Goal: Task Accomplishment & Management: Use online tool/utility

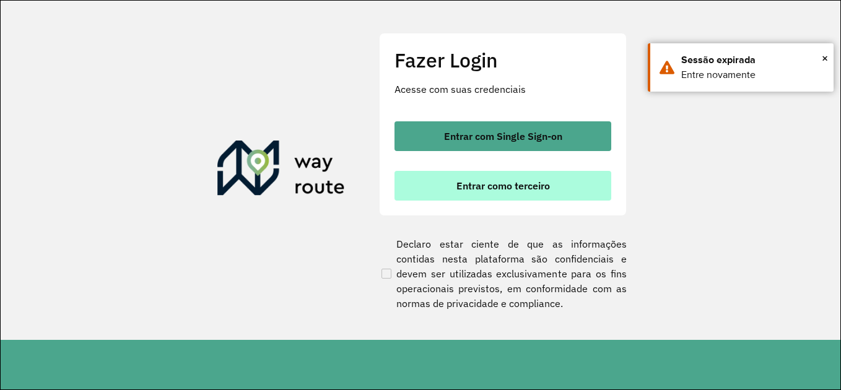
click at [508, 181] on span "Entrar como terceiro" at bounding box center [504, 186] width 94 height 10
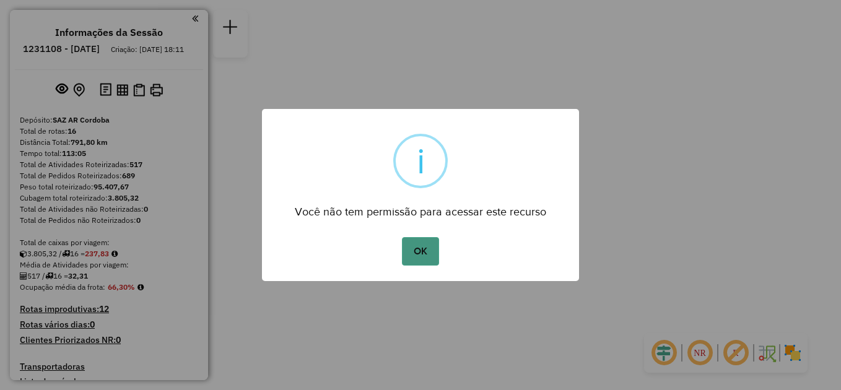
click at [421, 241] on button "OK" at bounding box center [420, 251] width 37 height 29
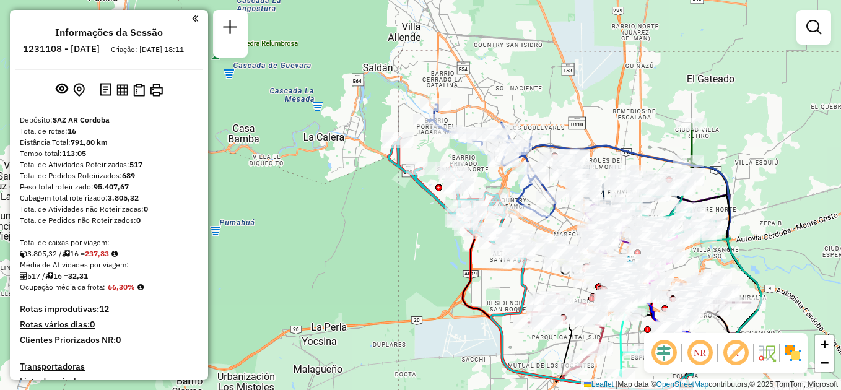
drag, startPoint x: 373, startPoint y: 129, endPoint x: 354, endPoint y: 237, distance: 109.5
click at [359, 239] on div "Janela de atendimento Grade de atendimento Capacidade Transportadoras Veículos …" at bounding box center [420, 195] width 841 height 390
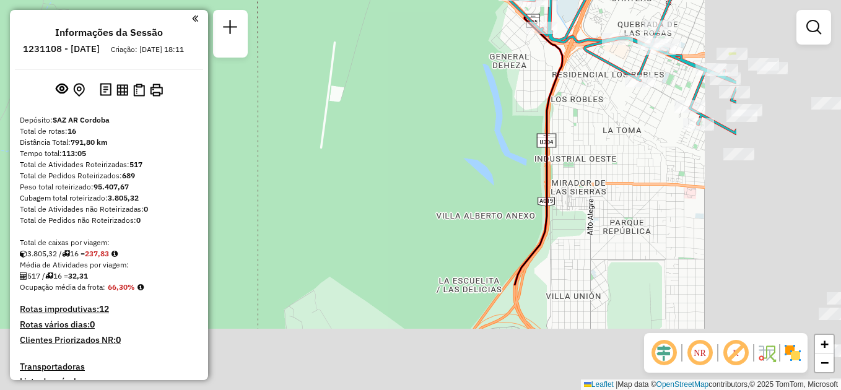
drag, startPoint x: 349, startPoint y: 213, endPoint x: 122, endPoint y: 70, distance: 267.8
click at [117, 62] on hb-router-mapa "Informações da Sessão 1231108 - [DATE] Criação: [DATE] 18:11 Depósito: SAZ AR C…" at bounding box center [420, 195] width 841 height 390
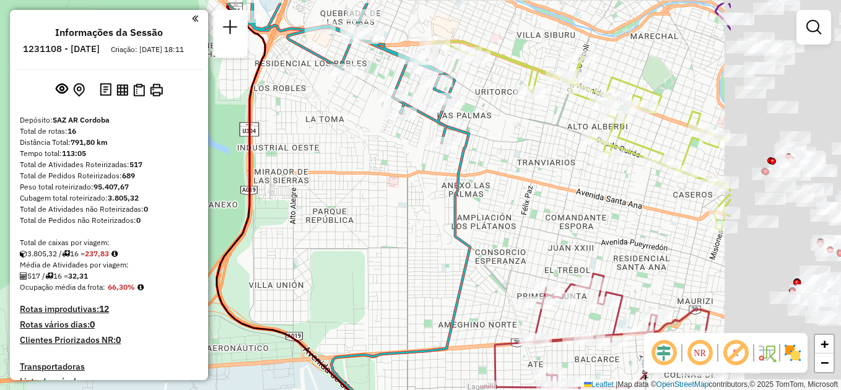
drag, startPoint x: 408, startPoint y: 136, endPoint x: 178, endPoint y: 214, distance: 242.2
click at [168, 213] on hb-router-mapa "Informações da Sessão 1231108 - [DATE] Criação: [DATE] 18:11 Depósito: SAZ AR C…" at bounding box center [420, 195] width 841 height 390
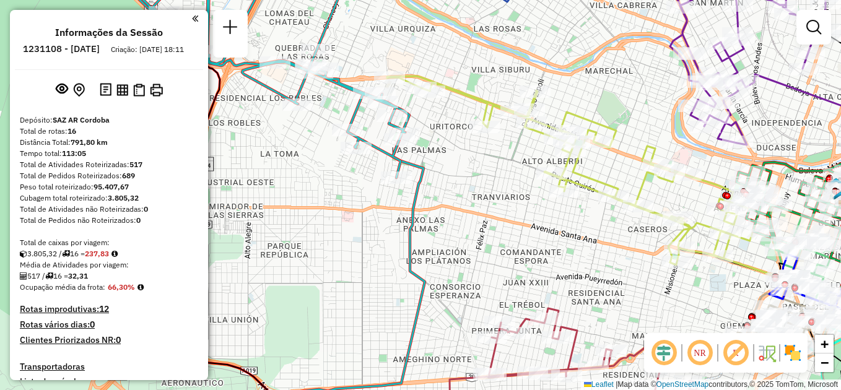
scroll to position [62, 0]
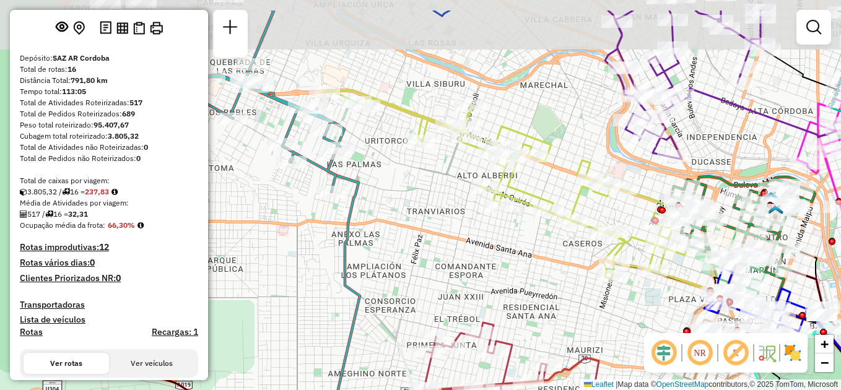
drag, startPoint x: 441, startPoint y: 193, endPoint x: 420, endPoint y: 267, distance: 76.7
click at [420, 267] on div "Janela de atendimento Grade de atendimento Capacidade Transportadoras Veículos …" at bounding box center [420, 195] width 841 height 390
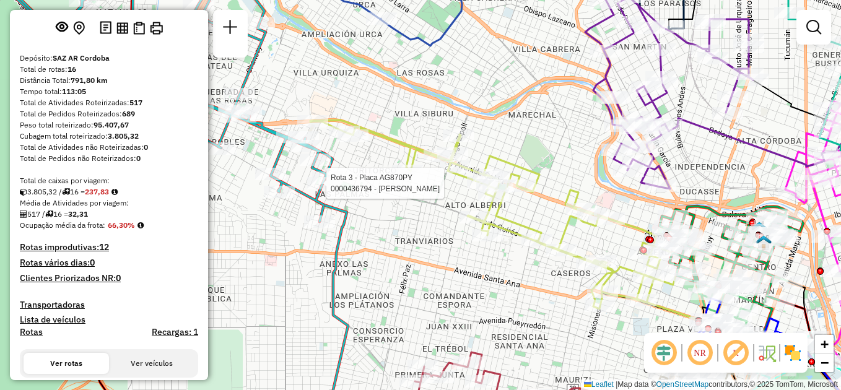
select select "**********"
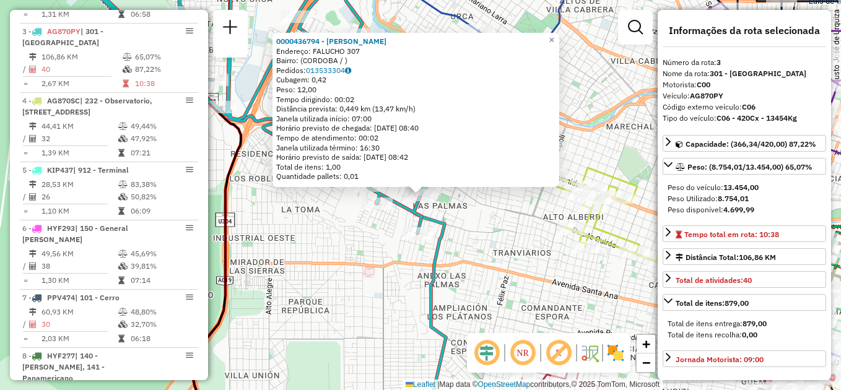
scroll to position [569, 0]
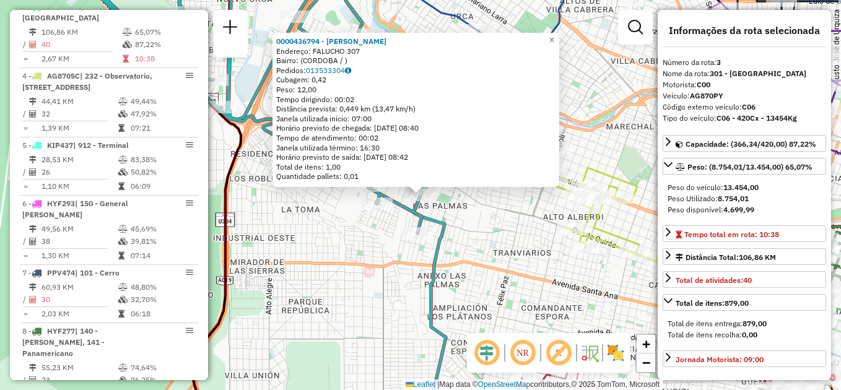
click at [470, 235] on div "0000436794 - Colantone [PERSON_NAME]: FALUCHO 307 Bairro: ([GEOGRAPHIC_DATA] / …" at bounding box center [420, 195] width 841 height 390
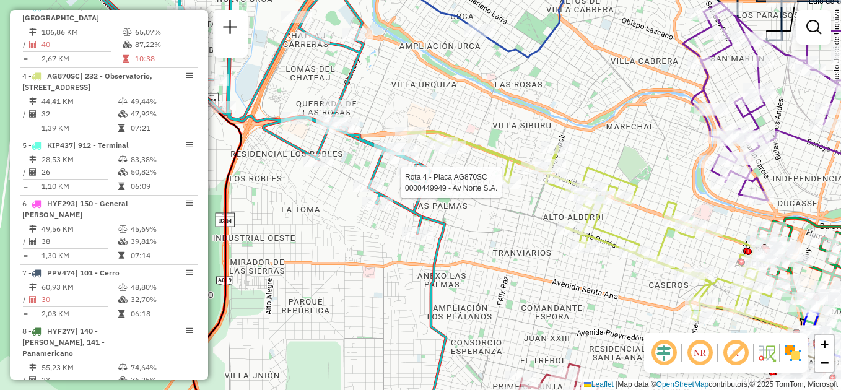
select select "**********"
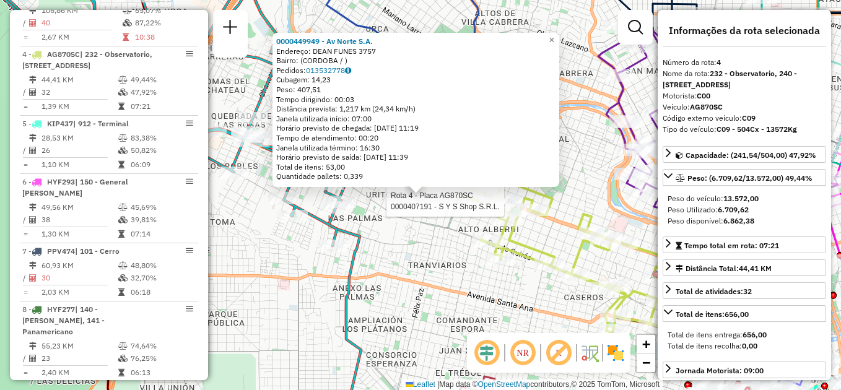
scroll to position [627, 0]
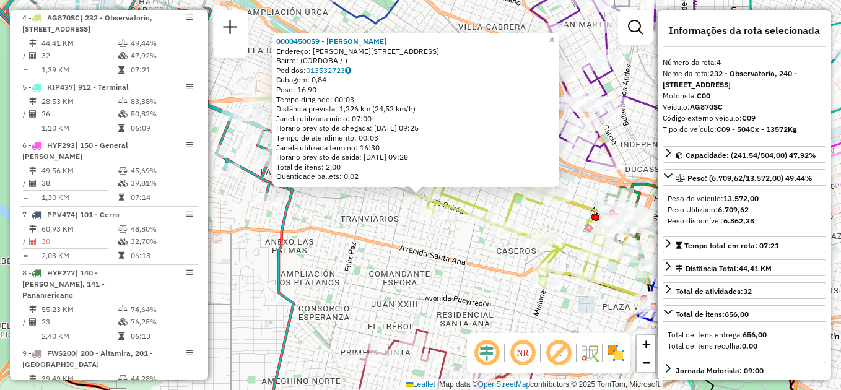
click at [405, 237] on div "0000450059 - [PERSON_NAME]: [PERSON_NAME][STREET_ADDRESS] Pedidos: 013532723 Cu…" at bounding box center [420, 195] width 841 height 390
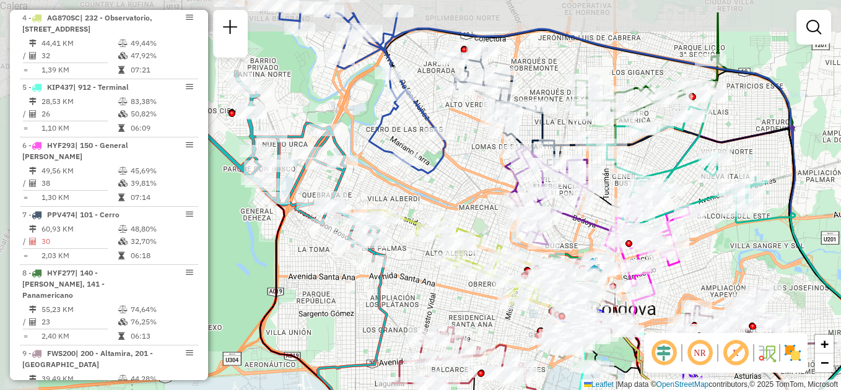
drag, startPoint x: 352, startPoint y: 211, endPoint x: 413, endPoint y: 263, distance: 80.0
click at [413, 263] on div "Janela de atendimento Grade de atendimento Capacidade Transportadoras Veículos …" at bounding box center [420, 195] width 841 height 390
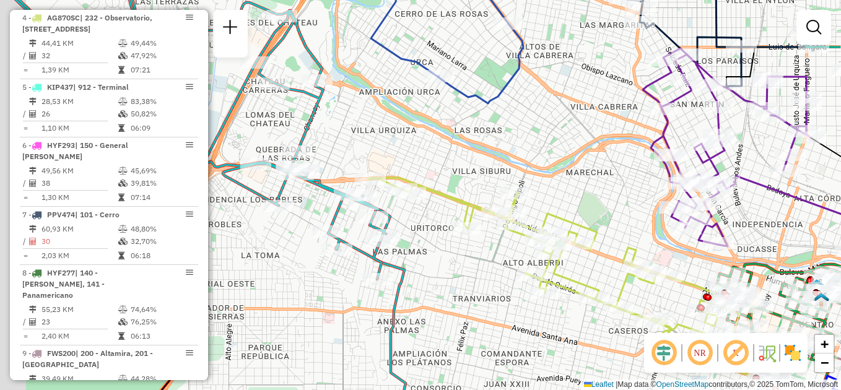
drag, startPoint x: 397, startPoint y: 257, endPoint x: 445, endPoint y: 276, distance: 52.6
click at [445, 277] on div "Janela de atendimento Grade de atendimento Capacidade Transportadoras Veículos …" at bounding box center [420, 195] width 841 height 390
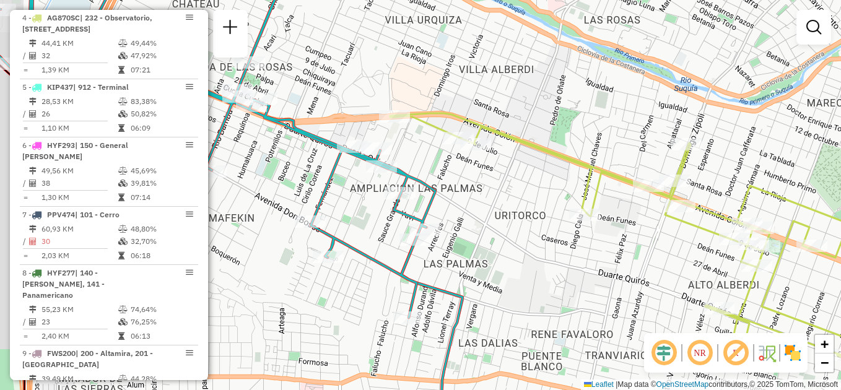
drag, startPoint x: 466, startPoint y: 196, endPoint x: 490, endPoint y: 223, distance: 36.4
click at [490, 223] on div "Janela de atendimento Grade de atendimento Capacidade Transportadoras Veículos …" at bounding box center [420, 195] width 841 height 390
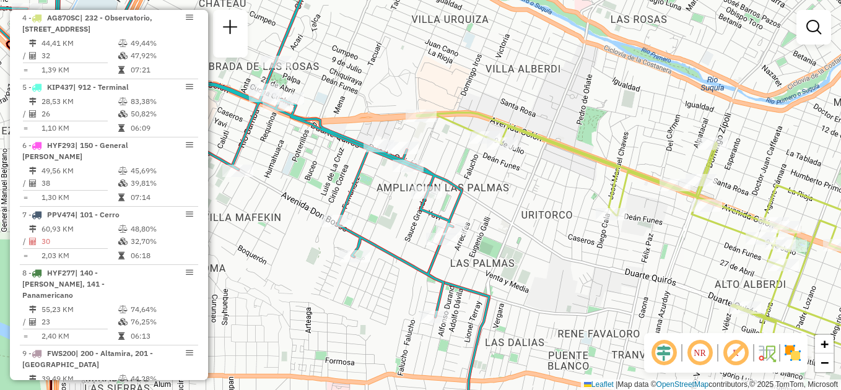
drag, startPoint x: 480, startPoint y: 194, endPoint x: 502, endPoint y: 192, distance: 21.8
click at [503, 192] on div "Janela de atendimento Grade de atendimento Capacidade Transportadoras Veículos …" at bounding box center [420, 195] width 841 height 390
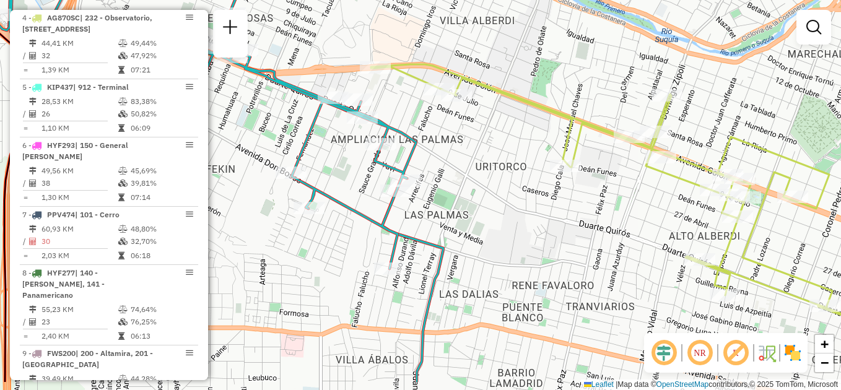
drag, startPoint x: 505, startPoint y: 258, endPoint x: 463, endPoint y: 216, distance: 59.6
click at [463, 216] on div "Janela de atendimento Grade de atendimento Capacidade Transportadoras Veículos …" at bounding box center [420, 195] width 841 height 390
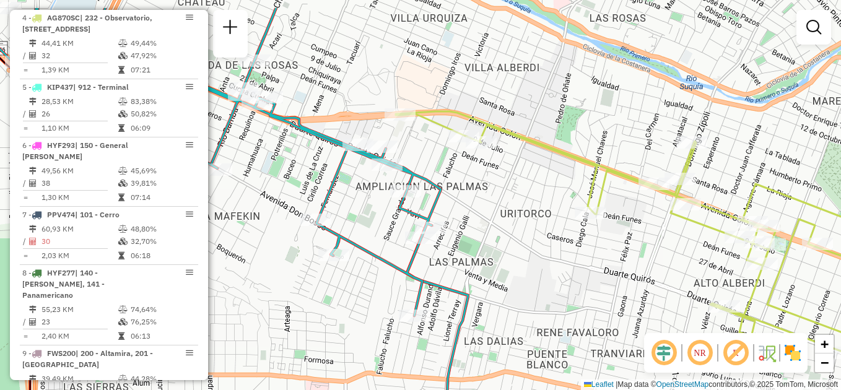
drag, startPoint x: 494, startPoint y: 208, endPoint x: 517, endPoint y: 255, distance: 52.4
click at [517, 255] on div "Janela de atendimento Grade de atendimento Capacidade Transportadoras Veículos …" at bounding box center [420, 195] width 841 height 390
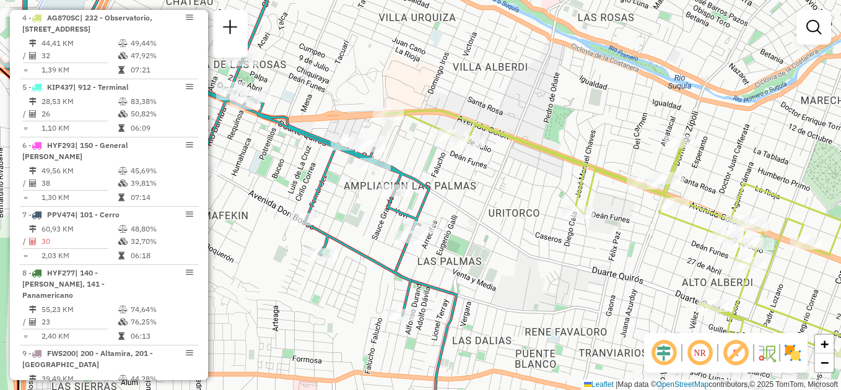
drag, startPoint x: 475, startPoint y: 195, endPoint x: 457, endPoint y: 191, distance: 18.3
click at [457, 191] on div "Janela de atendimento Grade de atendimento Capacidade Transportadoras Veículos …" at bounding box center [420, 195] width 841 height 390
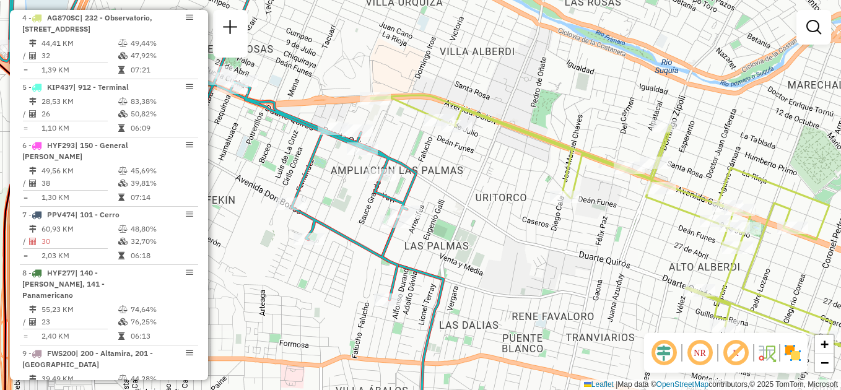
drag, startPoint x: 479, startPoint y: 207, endPoint x: 470, endPoint y: 193, distance: 16.5
click at [470, 193] on div "Janela de atendimento Grade de atendimento Capacidade Transportadoras Veículos …" at bounding box center [420, 195] width 841 height 390
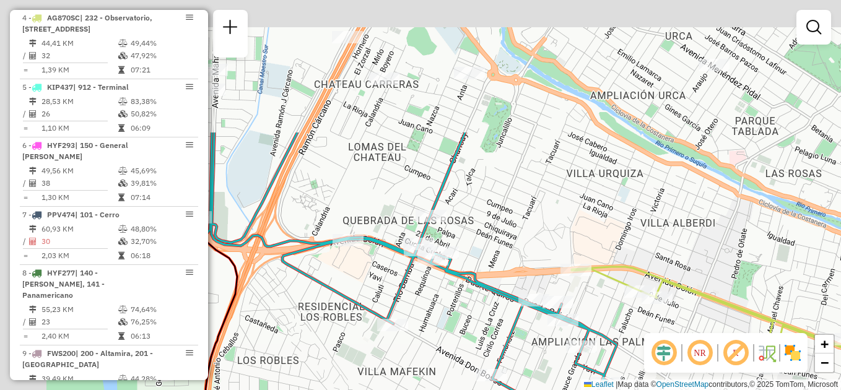
drag, startPoint x: 424, startPoint y: 163, endPoint x: 634, endPoint y: 355, distance: 285.1
click at [636, 358] on div "Janela de atendimento Grade de atendimento Capacidade Transportadoras Veículos …" at bounding box center [420, 195] width 841 height 390
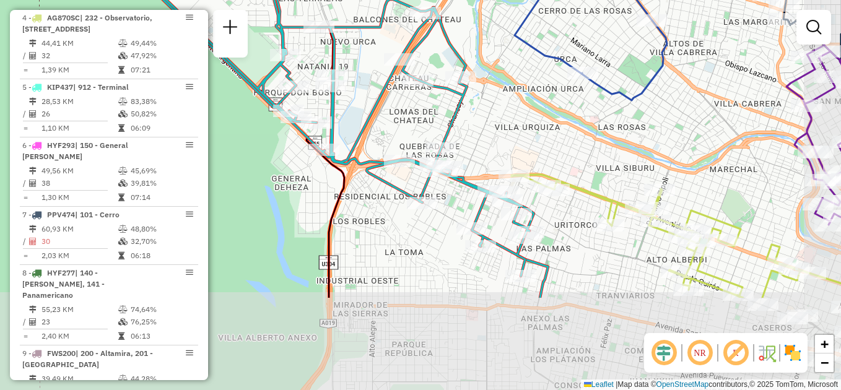
drag, startPoint x: 556, startPoint y: 299, endPoint x: 481, endPoint y: 167, distance: 151.2
click at [481, 167] on div "Janela de atendimento Grade de atendimento Capacidade Transportadoras Veículos …" at bounding box center [420, 195] width 841 height 390
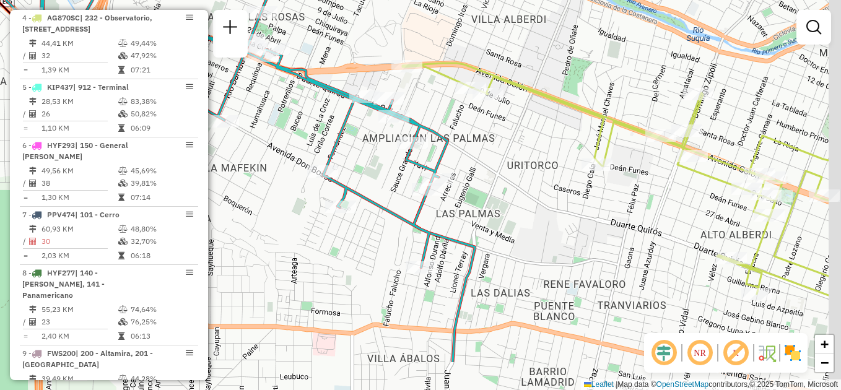
drag, startPoint x: 597, startPoint y: 260, endPoint x: 500, endPoint y: 193, distance: 118.1
click at [500, 193] on div "Janela de atendimento Grade de atendimento Capacidade Transportadoras Veículos …" at bounding box center [420, 195] width 841 height 390
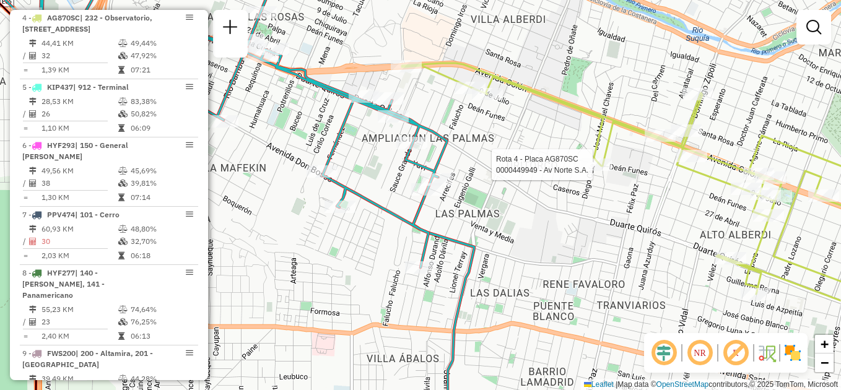
click at [597, 171] on div at bounding box center [596, 165] width 31 height 12
select select "**********"
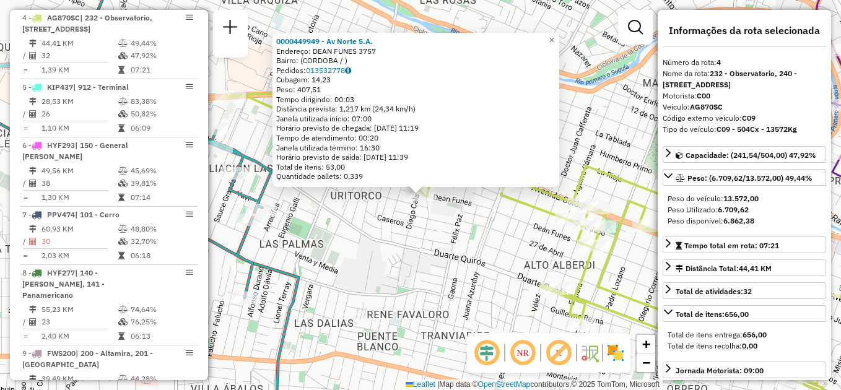
click at [450, 266] on div "0000449949 - Av Norte S.A. Endereço: DEAN FUNES 3757 Bairro: (CORDOBA / ) Pedid…" at bounding box center [420, 195] width 841 height 390
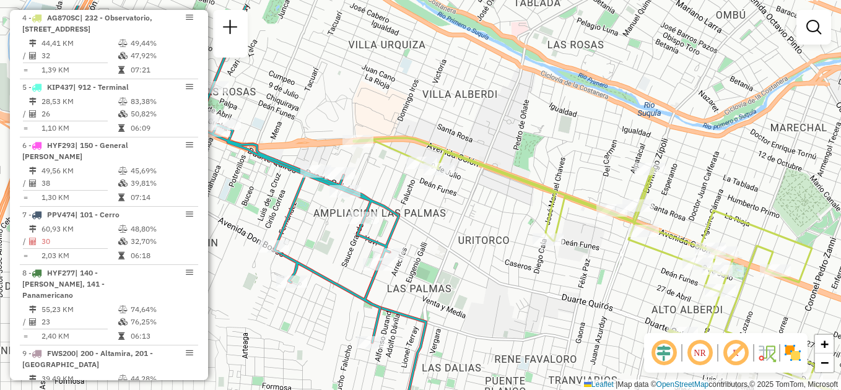
drag, startPoint x: 419, startPoint y: 249, endPoint x: 546, endPoint y: 294, distance: 135.2
click at [546, 294] on div "Janela de atendimento Grade de atendimento Capacidade Transportadoras Veículos …" at bounding box center [420, 195] width 841 height 390
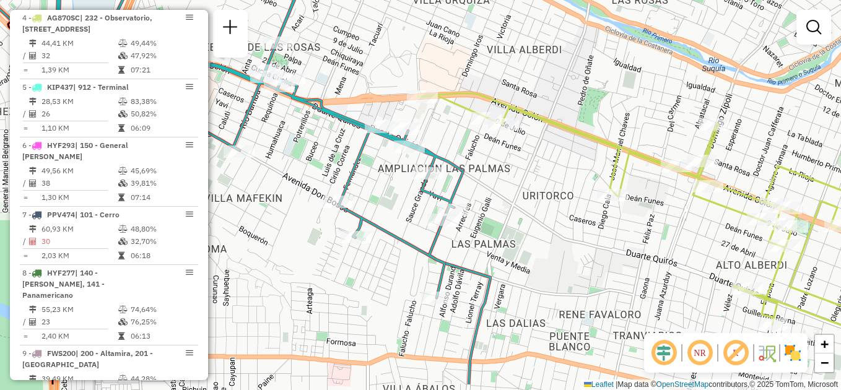
drag, startPoint x: 521, startPoint y: 284, endPoint x: 554, endPoint y: 224, distance: 69.0
click at [554, 224] on div "Janela de atendimento Grade de atendimento Capacidade Transportadoras Veículos …" at bounding box center [420, 195] width 841 height 390
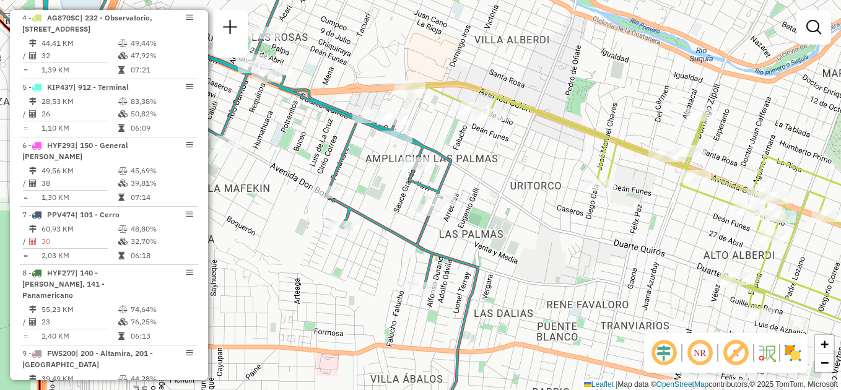
drag, startPoint x: 541, startPoint y: 208, endPoint x: 525, endPoint y: 193, distance: 21.9
click at [525, 193] on div "Janela de atendimento Grade de atendimento Capacidade Transportadoras Veículos …" at bounding box center [420, 195] width 841 height 390
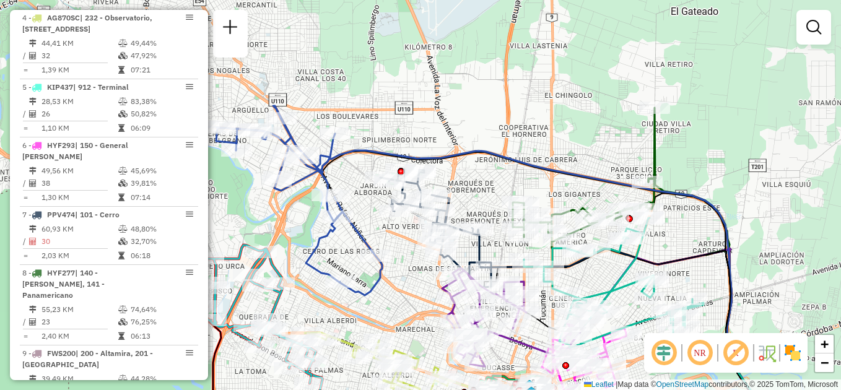
drag, startPoint x: 579, startPoint y: 157, endPoint x: 431, endPoint y: 294, distance: 201.2
click at [431, 294] on div "Janela de atendimento Grade de atendimento Capacidade Transportadoras Veículos …" at bounding box center [420, 195] width 841 height 390
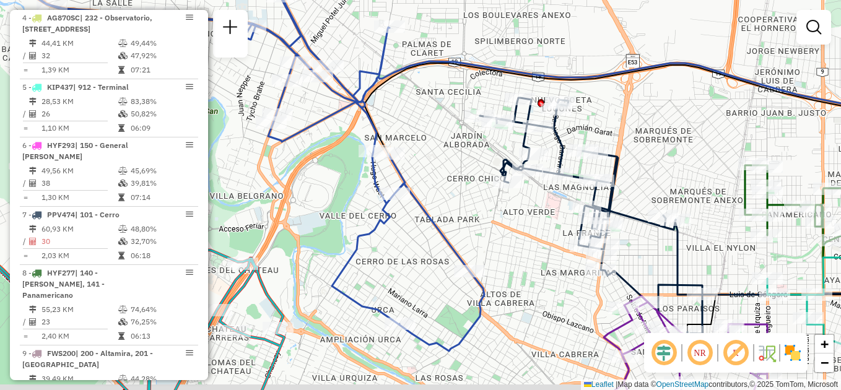
drag, startPoint x: 358, startPoint y: 246, endPoint x: 510, endPoint y: 232, distance: 153.0
click at [510, 232] on div "Janela de atendimento Grade de atendimento Capacidade Transportadoras Veículos …" at bounding box center [420, 195] width 841 height 390
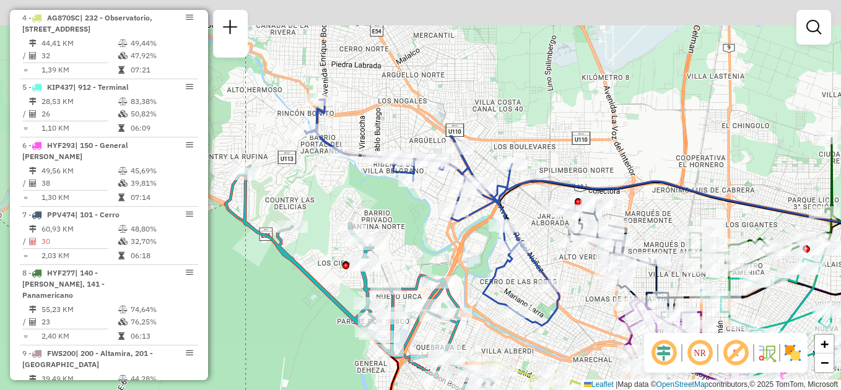
drag, startPoint x: 512, startPoint y: 159, endPoint x: 514, endPoint y: 200, distance: 41.0
click at [514, 200] on div "Janela de atendimento Grade de atendimento Capacidade Transportadoras Veículos …" at bounding box center [420, 195] width 841 height 390
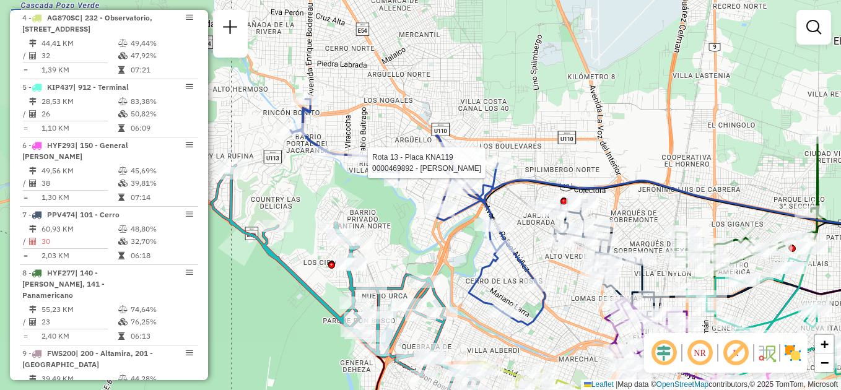
select select "**********"
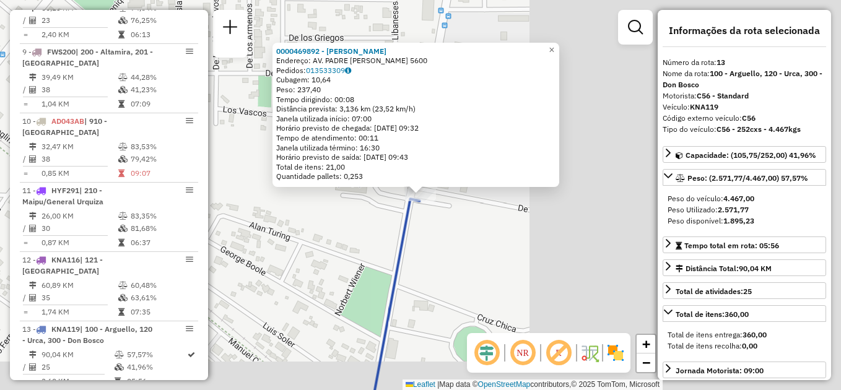
scroll to position [1157, 0]
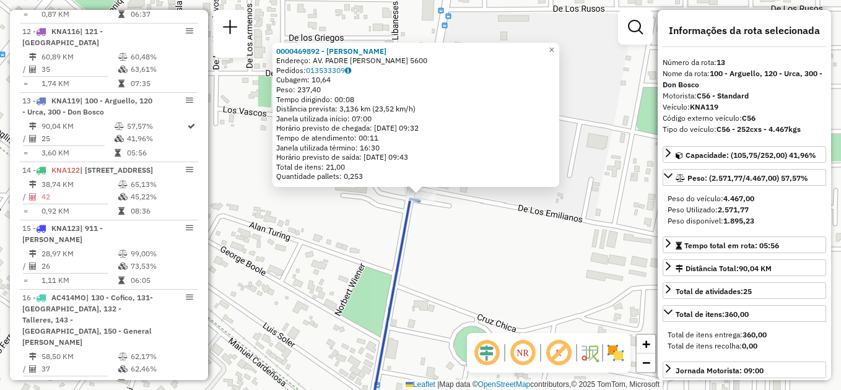
click at [475, 281] on div "0000469892 - [PERSON_NAME]: AV. PADRE [PERSON_NAME] 5600 Pedidos: 013533309 Cub…" at bounding box center [420, 195] width 841 height 390
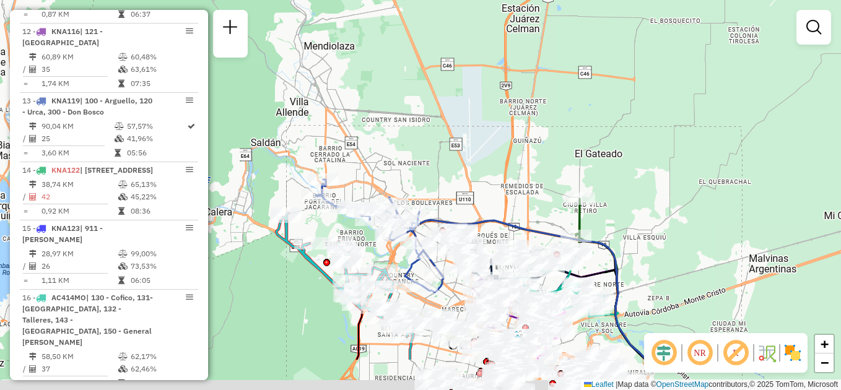
drag, startPoint x: 503, startPoint y: 330, endPoint x: 402, endPoint y: 191, distance: 172.0
click at [402, 191] on div "Rota 7 - Placa PPV474 0000452431 - ALZONN S.A.S. Janela de atendimento Grade de…" at bounding box center [420, 195] width 841 height 390
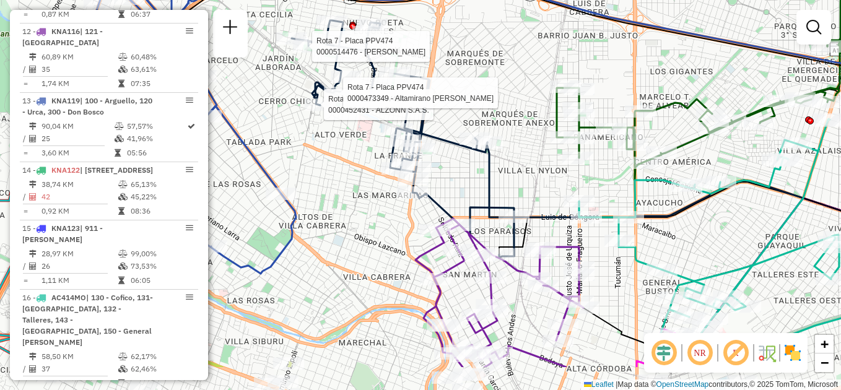
drag, startPoint x: 556, startPoint y: 164, endPoint x: 519, endPoint y: 102, distance: 72.6
click at [519, 102] on div "Rota 7 - Placa PPV474 0000452431 - ALZONN S.A.S. Rota 7 - Placa PPV474 00004733…" at bounding box center [420, 195] width 841 height 390
click at [542, 145] on div "Rota 7 - Placa PPV474 0000452431 - ALZONN S.A.S. Rota 7 - Placa PPV474 00004733…" at bounding box center [420, 195] width 841 height 390
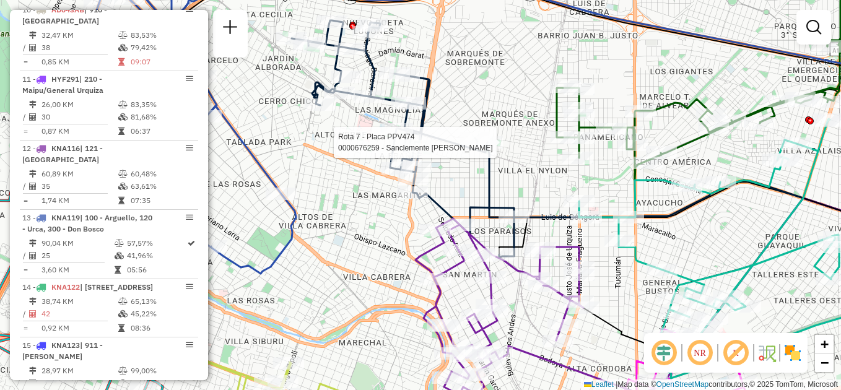
select select "**********"
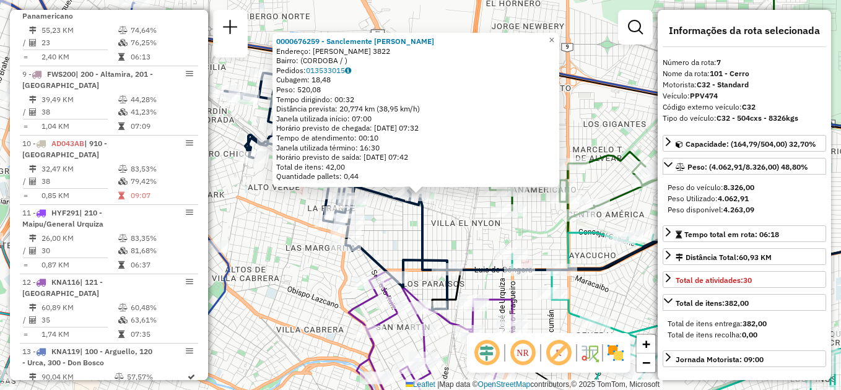
scroll to position [824, 0]
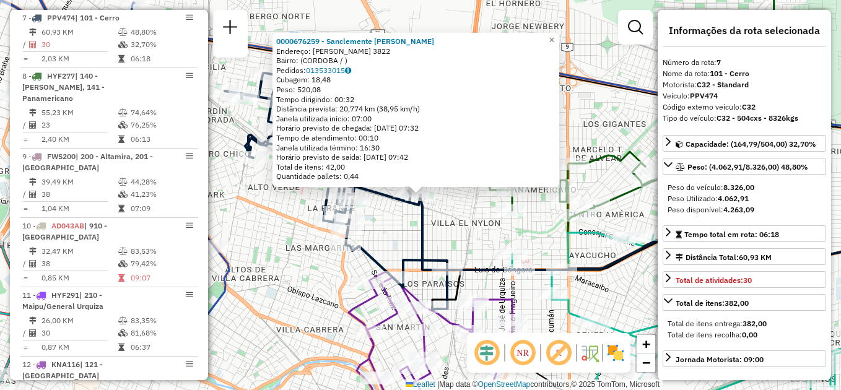
click at [478, 226] on div "0000676259 - Sanclemente [PERSON_NAME]: [PERSON_NAME] 3822 Bairro: ([GEOGRAPHIC…" at bounding box center [420, 195] width 841 height 390
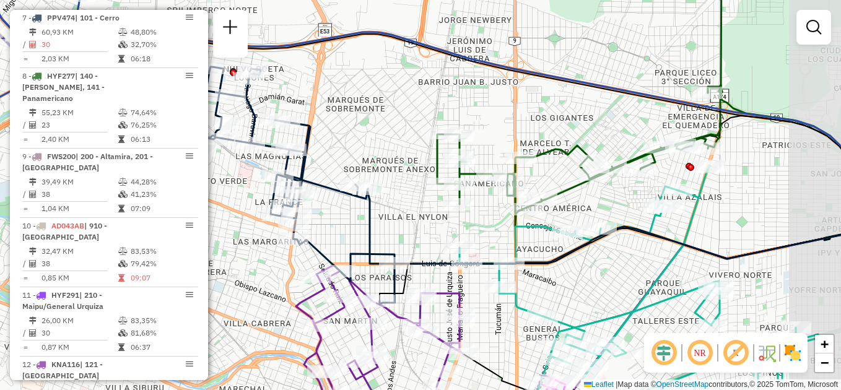
drag, startPoint x: 523, startPoint y: 228, endPoint x: 450, endPoint y: 214, distance: 74.5
click at [460, 214] on icon at bounding box center [639, 294] width 359 height 258
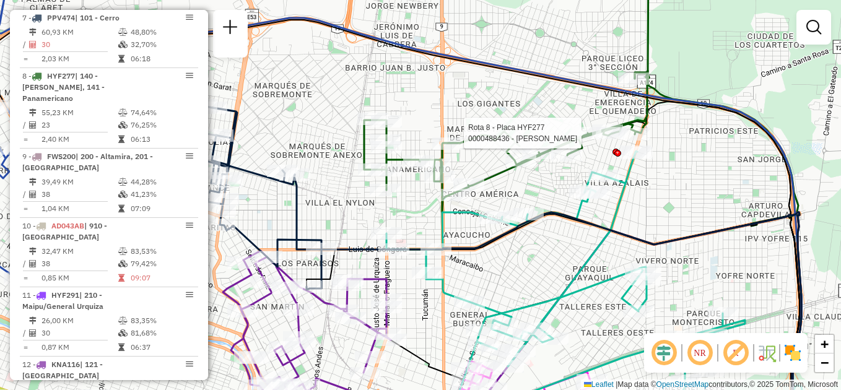
select select "**********"
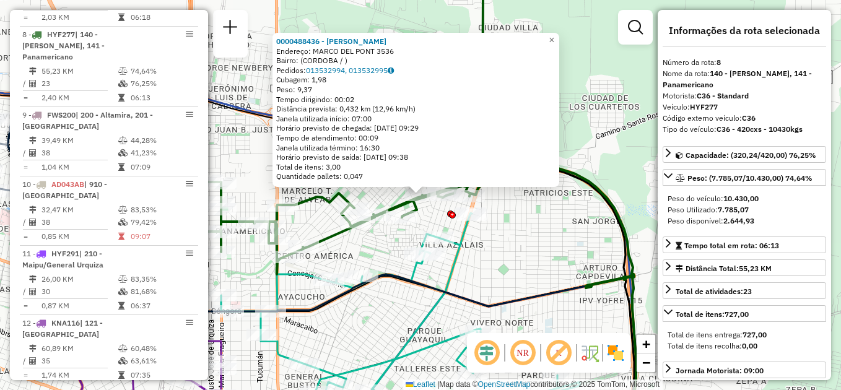
scroll to position [882, 0]
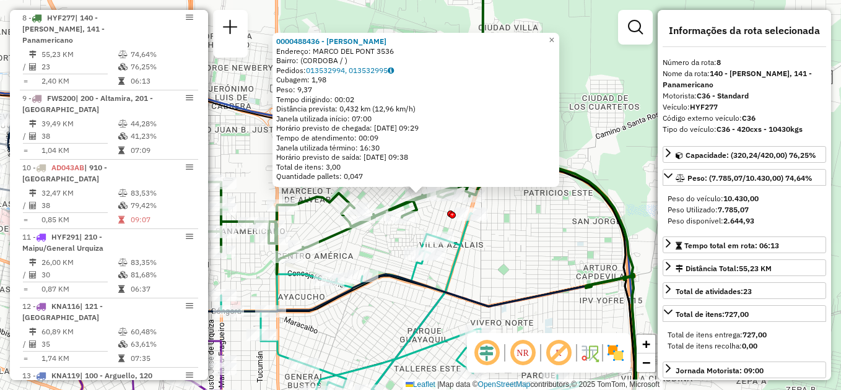
click at [603, 221] on div "0000488436 - Avellaneda [PERSON_NAME]: MARCO DEL PONT 3536 Bairro: ([GEOGRAPHIC…" at bounding box center [420, 195] width 841 height 390
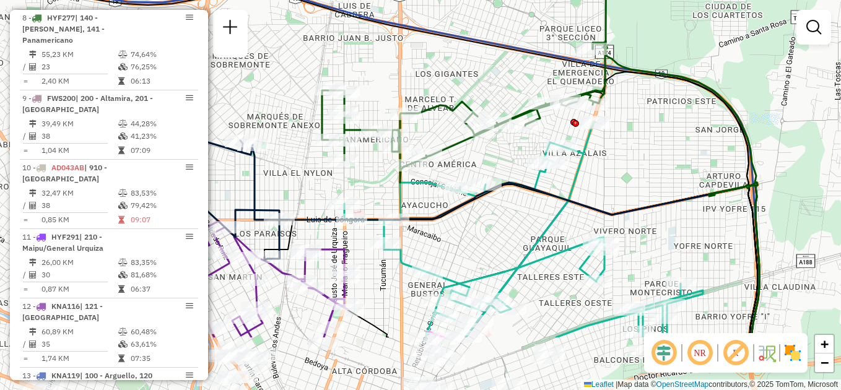
drag, startPoint x: 589, startPoint y: 229, endPoint x: 682, endPoint y: 182, distance: 104.7
click at [682, 182] on div "Janela de atendimento Grade de atendimento Capacidade Transportadoras Veículos …" at bounding box center [420, 195] width 841 height 390
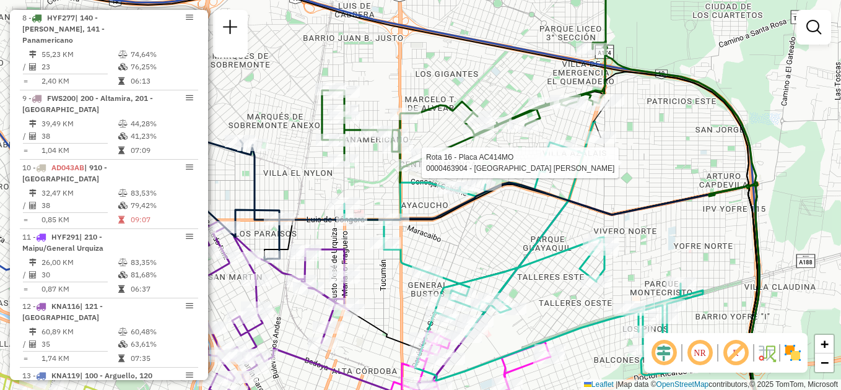
select select "**********"
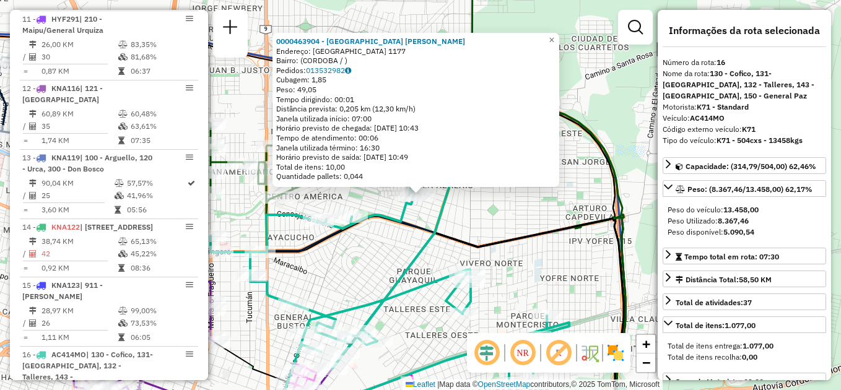
scroll to position [1157, 0]
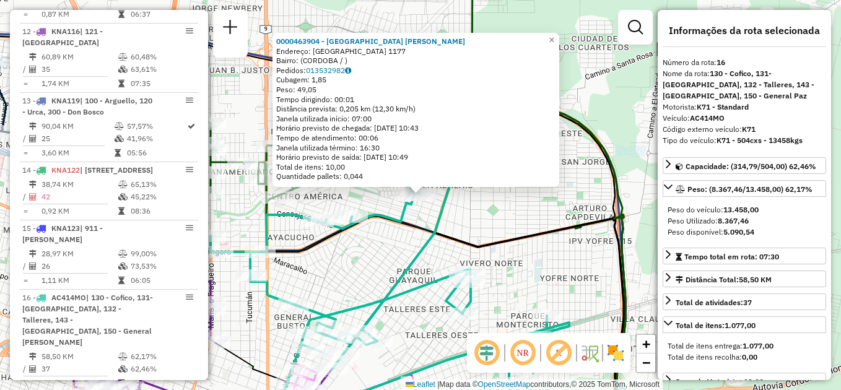
click at [555, 203] on div "0000463904 - [GEOGRAPHIC_DATA] [PERSON_NAME]: [GEOGRAPHIC_DATA] 1177 Bairro: ([…" at bounding box center [420, 195] width 841 height 390
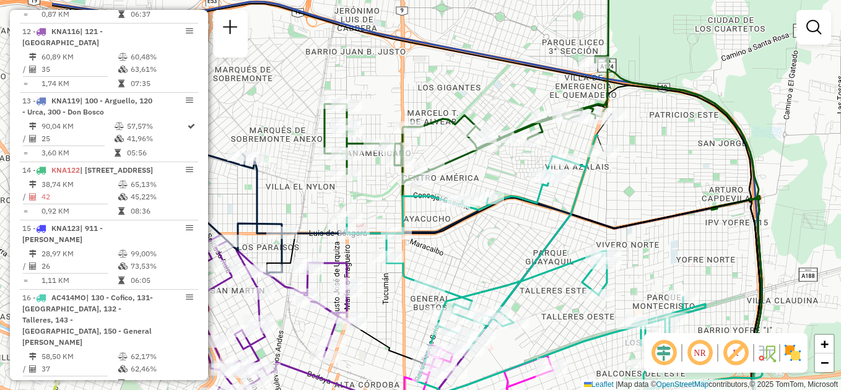
drag, startPoint x: 476, startPoint y: 212, endPoint x: 606, endPoint y: 193, distance: 130.9
click at [606, 193] on div "Janela de atendimento Grade de atendimento Capacidade Transportadoras Veículos …" at bounding box center [420, 195] width 841 height 390
select select "**********"
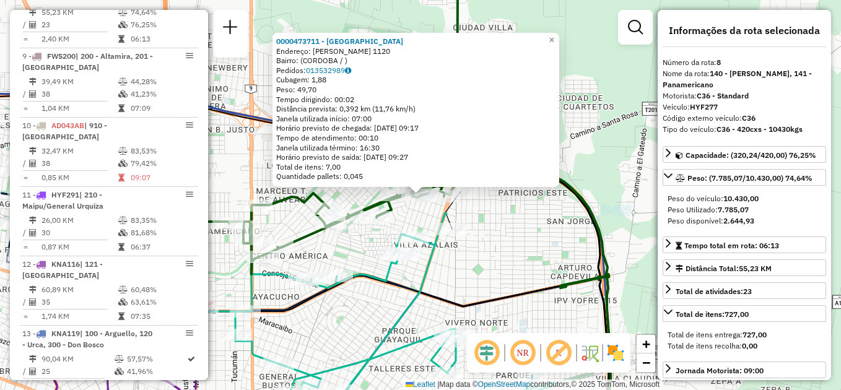
scroll to position [882, 0]
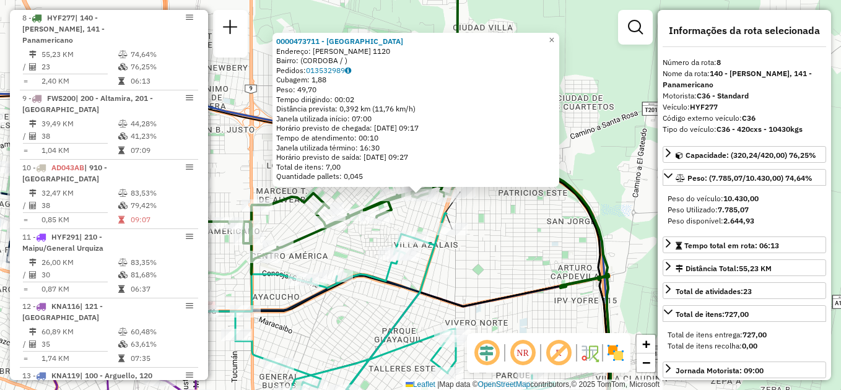
click at [575, 224] on div "0000473711 - [GEOGRAPHIC_DATA][PERSON_NAME] Endereço: [PERSON_NAME] 1120 Bairro…" at bounding box center [420, 195] width 841 height 390
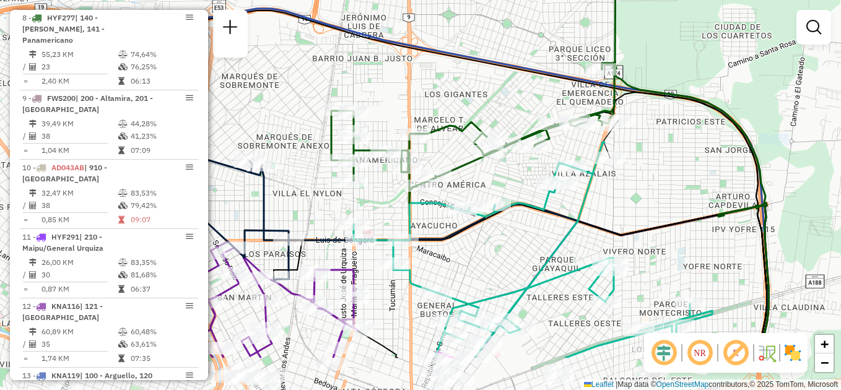
drag, startPoint x: 520, startPoint y: 259, endPoint x: 678, endPoint y: 188, distance: 173.3
click at [678, 188] on div "Janela de atendimento Grade de atendimento Capacidade Transportadoras Veículos …" at bounding box center [420, 195] width 841 height 390
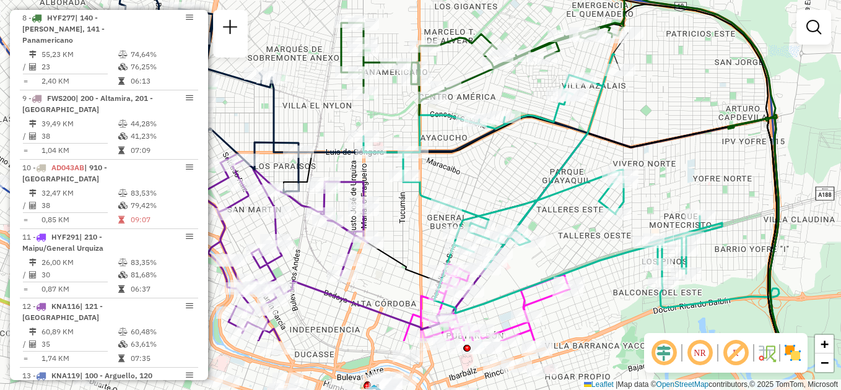
drag, startPoint x: 612, startPoint y: 219, endPoint x: 622, endPoint y: 134, distance: 85.5
click at [622, 134] on div "Janela de atendimento Grade de atendimento Capacidade Transportadoras Veículos …" at bounding box center [420, 195] width 841 height 390
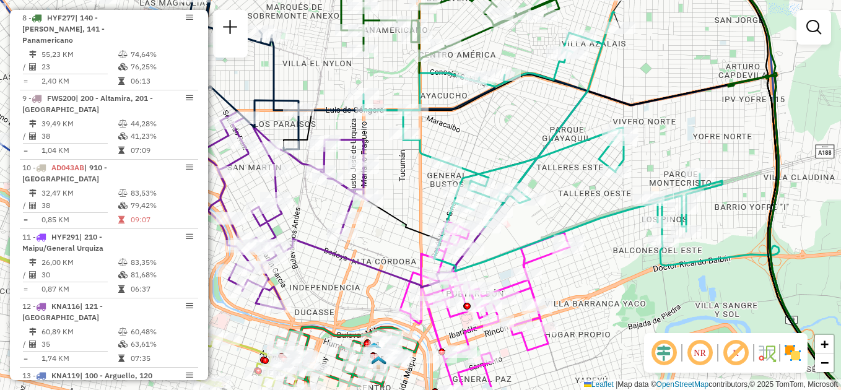
drag, startPoint x: 587, startPoint y: 211, endPoint x: 587, endPoint y: 169, distance: 42.1
click at [587, 169] on div "Janela de atendimento Grade de atendimento Capacidade Transportadoras Veículos …" at bounding box center [420, 195] width 841 height 390
select select "**********"
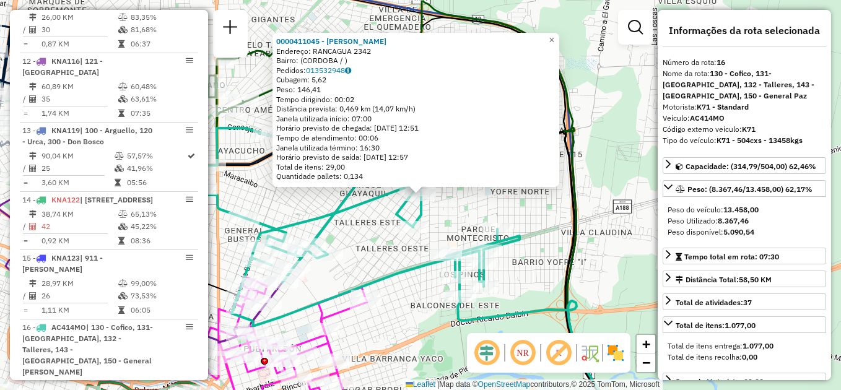
scroll to position [1157, 0]
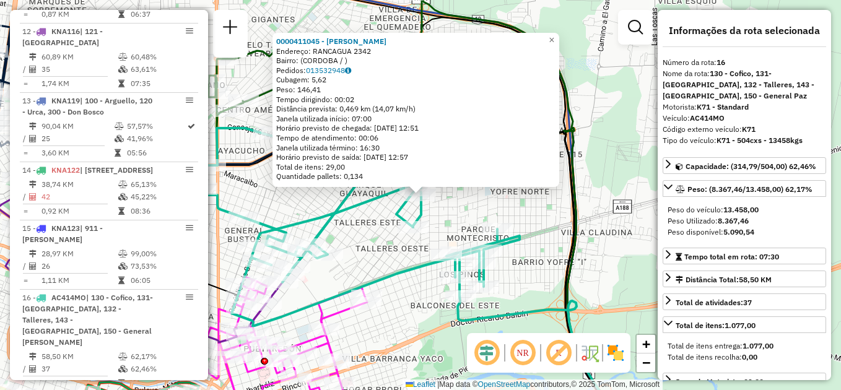
click at [532, 193] on div "0000411045 - [PERSON_NAME]: [GEOGRAPHIC_DATA] 2342 Bairro: ([GEOGRAPHIC_DATA] /…" at bounding box center [420, 195] width 841 height 390
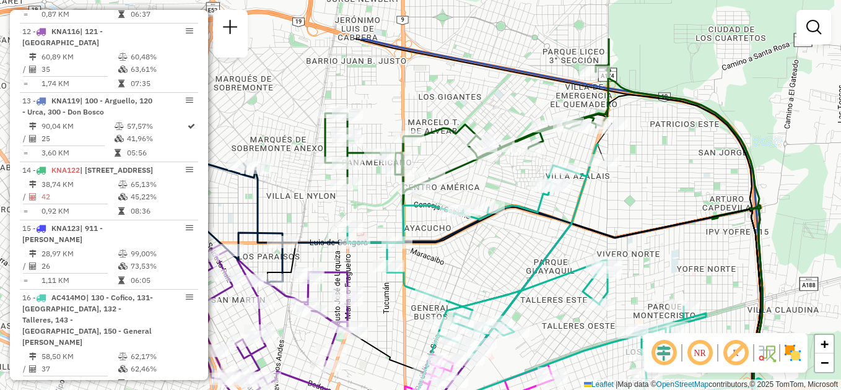
drag, startPoint x: 362, startPoint y: 188, endPoint x: 550, endPoint y: 265, distance: 202.5
click at [550, 265] on icon at bounding box center [527, 274] width 359 height 260
click at [462, 254] on div "Janela de atendimento Grade de atendimento Capacidade Transportadoras Veículos …" at bounding box center [420, 195] width 841 height 390
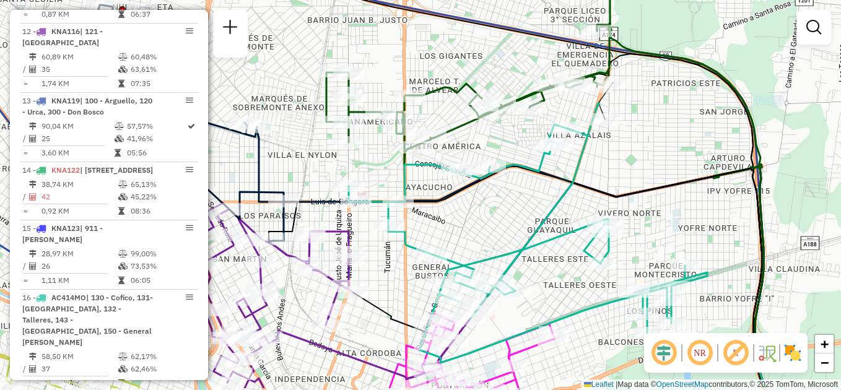
drag, startPoint x: 457, startPoint y: 270, endPoint x: 458, endPoint y: 229, distance: 40.9
click at [458, 229] on div "Janela de atendimento Grade de atendimento Capacidade Transportadoras Veículos …" at bounding box center [420, 195] width 841 height 390
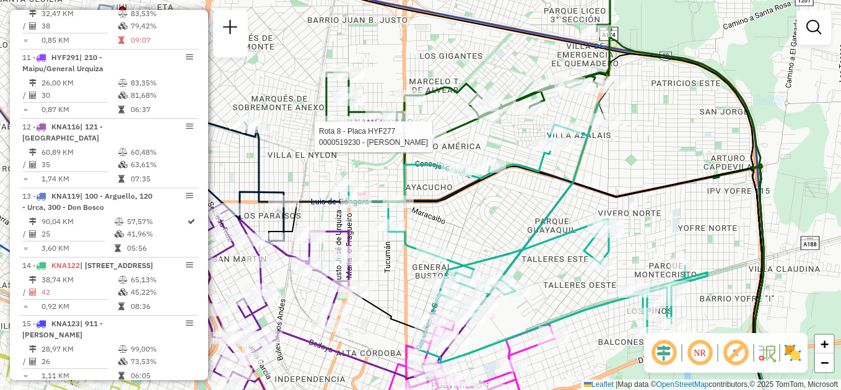
select select "**********"
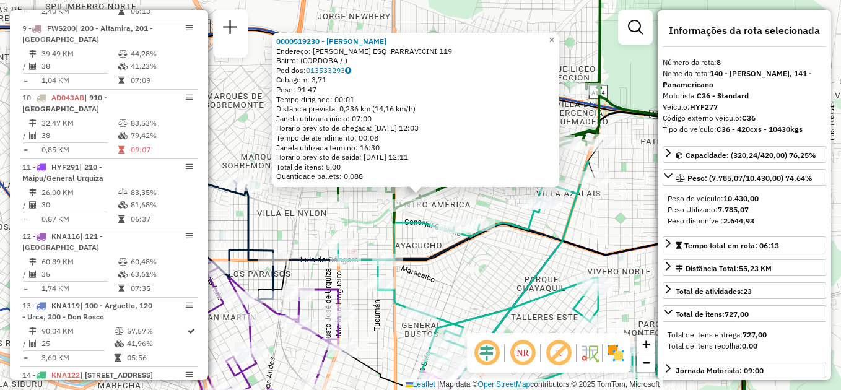
scroll to position [882, 0]
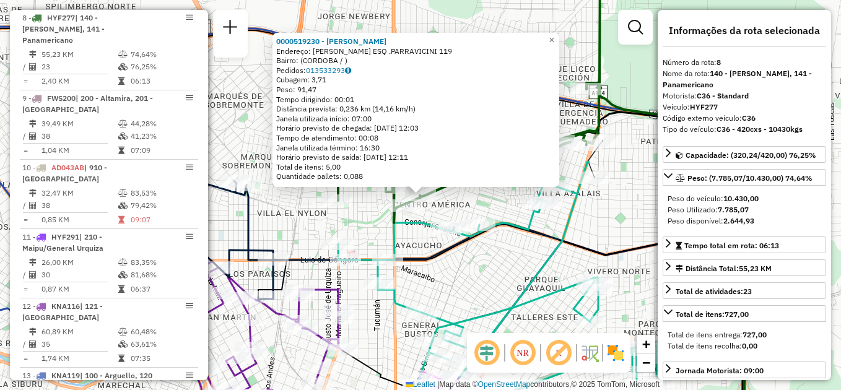
click at [469, 270] on div "0000519230 - [PERSON_NAME]: [PERSON_NAME] .PARRAVICINI 119 Bairro: ([GEOGRAPHIC…" at bounding box center [420, 195] width 841 height 390
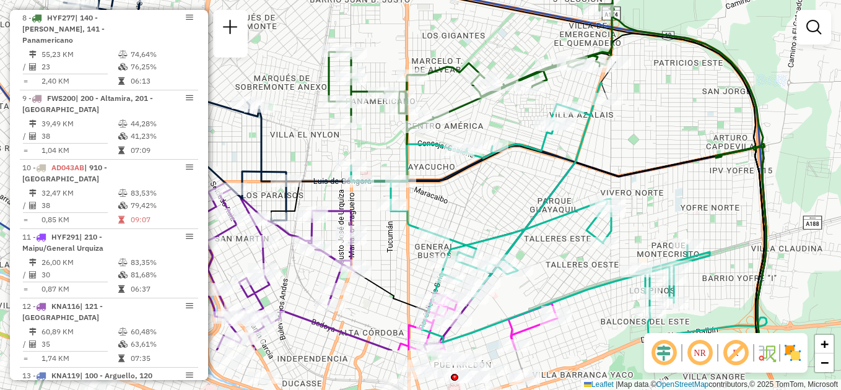
drag, startPoint x: 628, startPoint y: 311, endPoint x: 631, endPoint y: 204, distance: 106.6
click at [633, 204] on div "Janela de atendimento Grade de atendimento Capacidade Transportadoras Veículos …" at bounding box center [420, 195] width 841 height 390
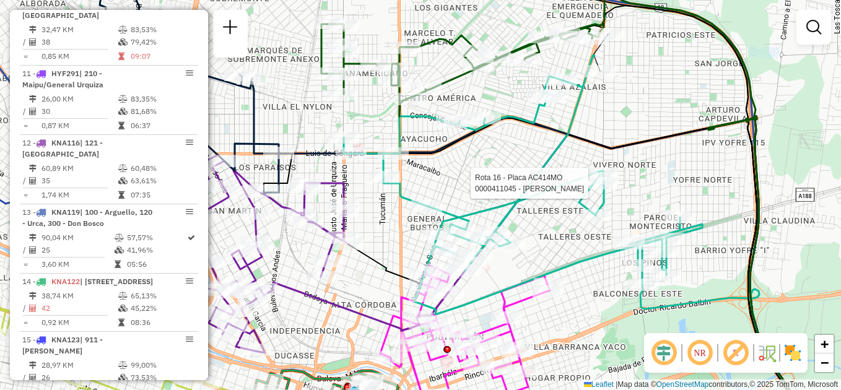
select select "**********"
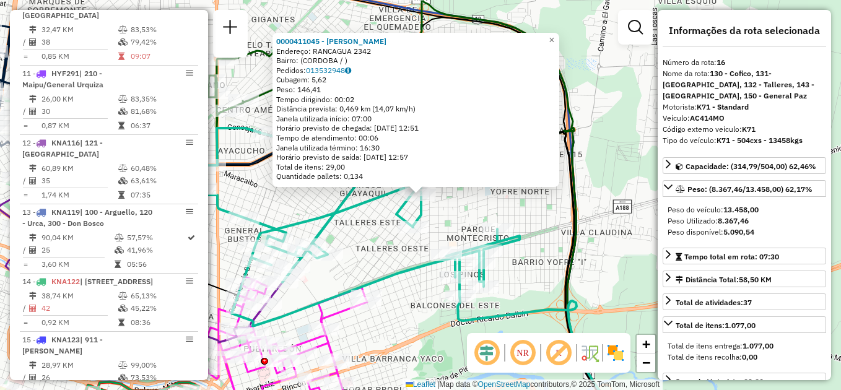
scroll to position [1157, 0]
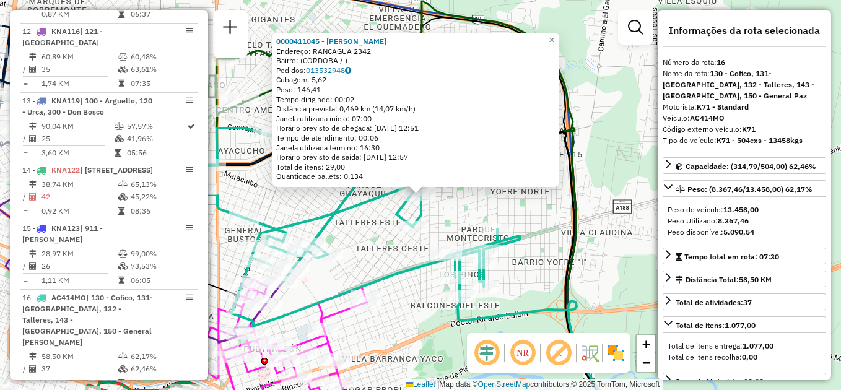
click at [615, 214] on div "0000411045 - [PERSON_NAME]: [GEOGRAPHIC_DATA] 2342 Bairro: ([GEOGRAPHIC_DATA] /…" at bounding box center [420, 195] width 841 height 390
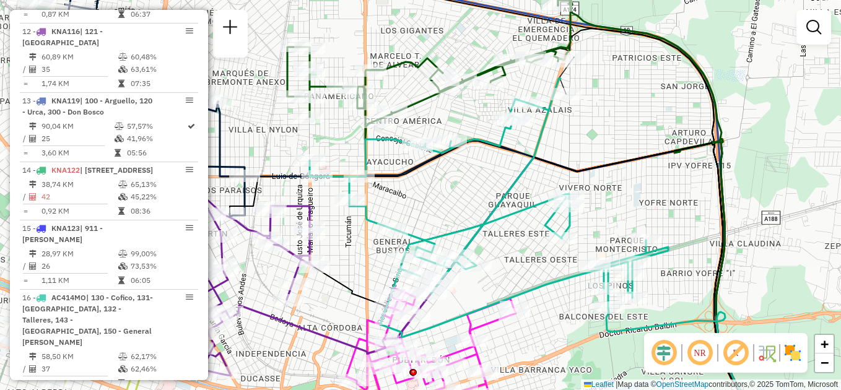
drag, startPoint x: 507, startPoint y: 215, endPoint x: 696, endPoint y: 237, distance: 190.3
click at [696, 237] on div "Janela de atendimento Grade de atendimento Capacidade Transportadoras Veículos …" at bounding box center [420, 195] width 841 height 390
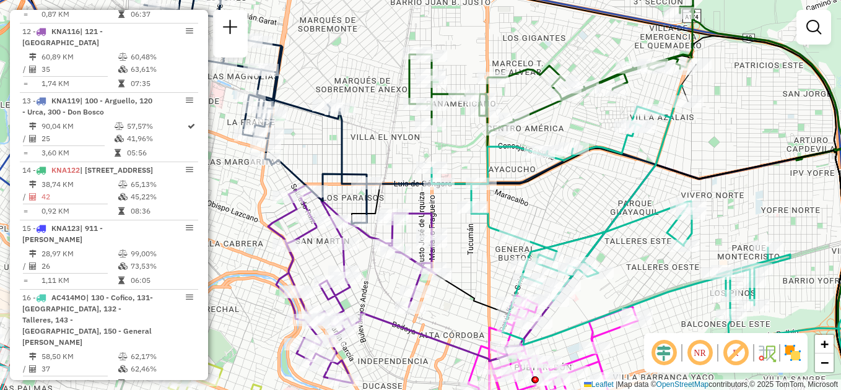
drag, startPoint x: 455, startPoint y: 192, endPoint x: 519, endPoint y: 186, distance: 64.7
click at [519, 186] on icon at bounding box center [611, 267] width 542 height 317
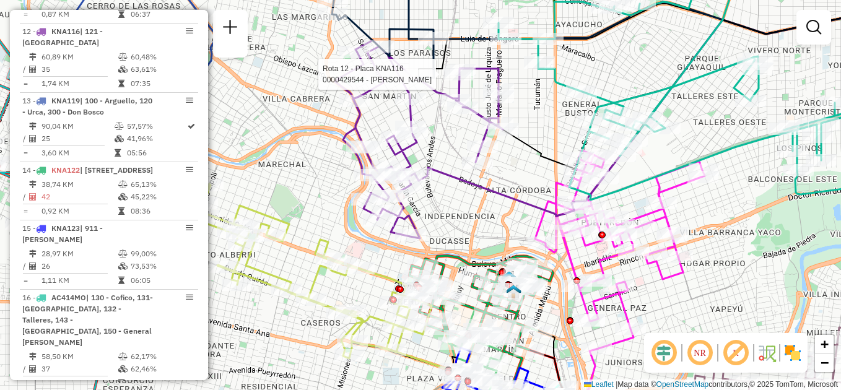
select select "**********"
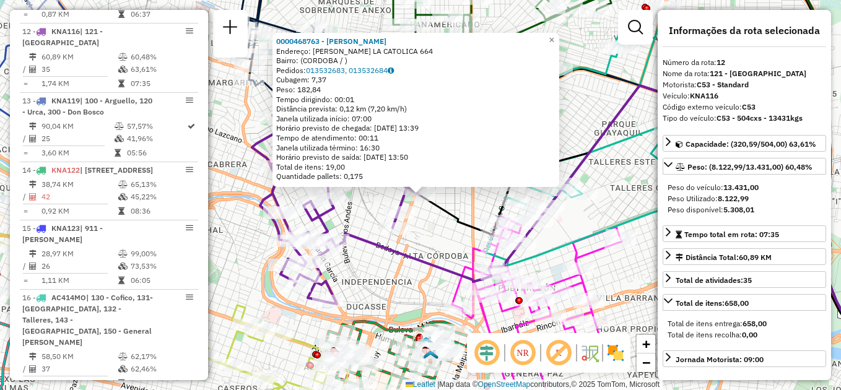
click at [564, 232] on div "0000468763 - Macadana Srl Endereço: [PERSON_NAME] LA CATOLICA 664 Bairro: ([GEO…" at bounding box center [420, 195] width 841 height 390
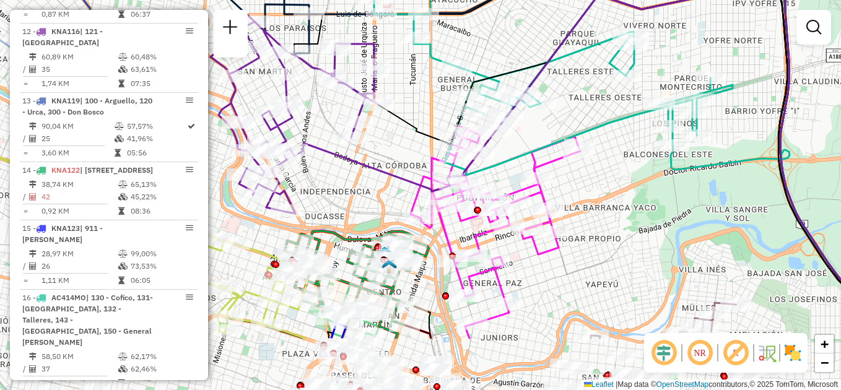
drag, startPoint x: 571, startPoint y: 230, endPoint x: 539, endPoint y: 169, distance: 68.5
click at [539, 169] on icon at bounding box center [496, 225] width 170 height 199
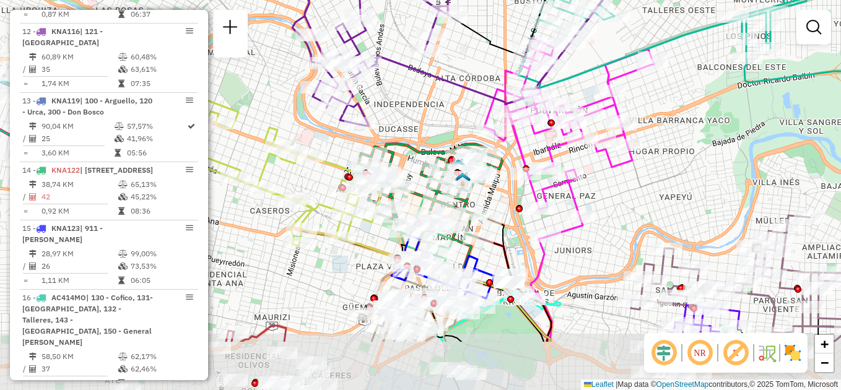
drag, startPoint x: 581, startPoint y: 214, endPoint x: 653, endPoint y: 97, distance: 137.9
click at [654, 97] on div "Janela de atendimento Grade de atendimento Capacidade Transportadoras Veículos …" at bounding box center [420, 195] width 841 height 390
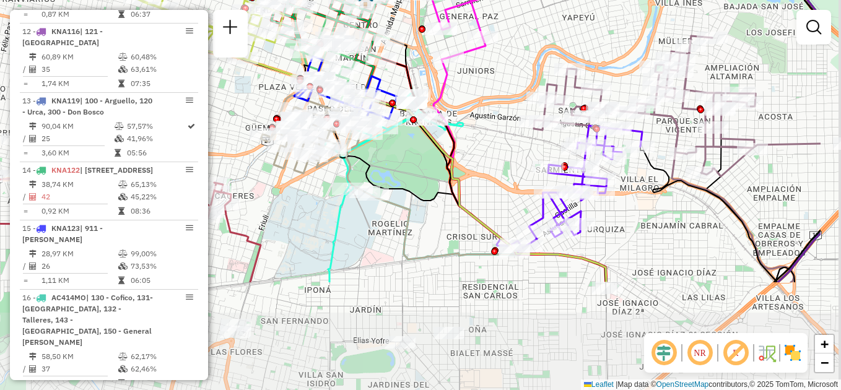
drag, startPoint x: 677, startPoint y: 196, endPoint x: 572, endPoint y: 49, distance: 180.4
click at [572, 49] on div "Janela de atendimento Grade de atendimento Capacidade Transportadoras Veículos …" at bounding box center [420, 195] width 841 height 390
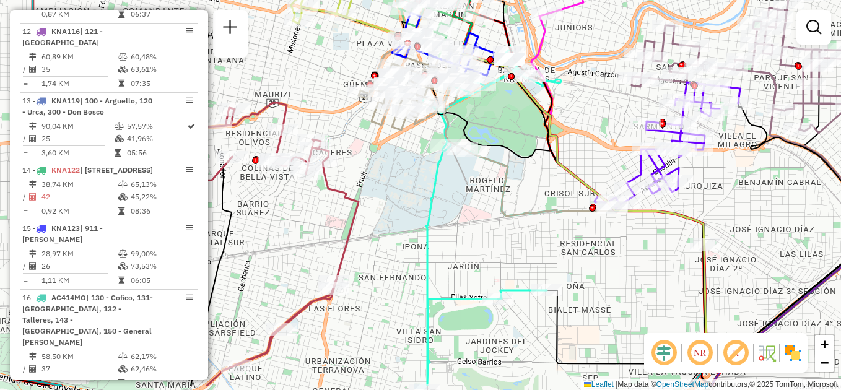
drag, startPoint x: 632, startPoint y: 281, endPoint x: 734, endPoint y: 245, distance: 107.8
click at [736, 245] on div "Janela de atendimento Grade de atendimento Capacidade Transportadoras Veículos …" at bounding box center [420, 195] width 841 height 390
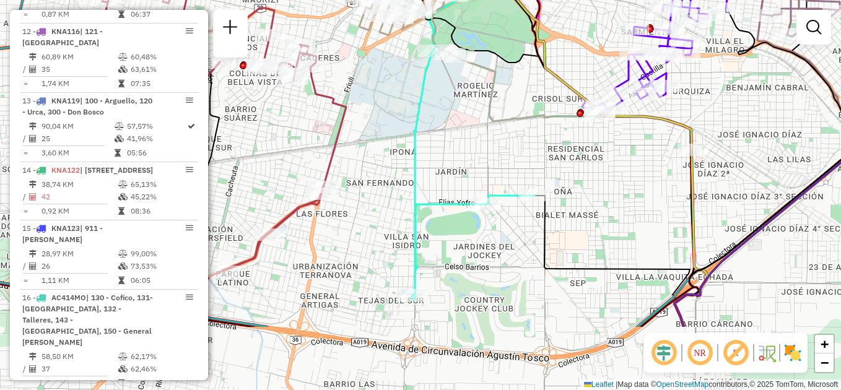
drag, startPoint x: 555, startPoint y: 224, endPoint x: 546, endPoint y: 170, distance: 55.3
click at [546, 170] on div "Janela de atendimento Grade de atendimento Capacidade Transportadoras Veículos …" at bounding box center [420, 195] width 841 height 390
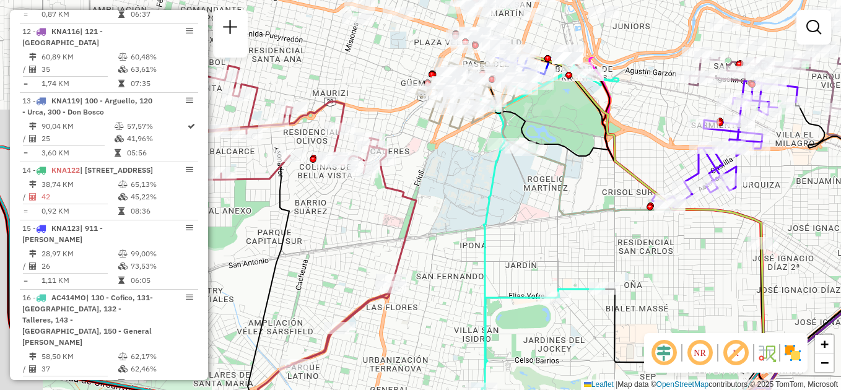
drag, startPoint x: 511, startPoint y: 99, endPoint x: 612, endPoint y: 208, distance: 148.6
click at [612, 208] on div "Janela de atendimento Grade de atendimento Capacidade Transportadoras Veículos …" at bounding box center [420, 195] width 841 height 390
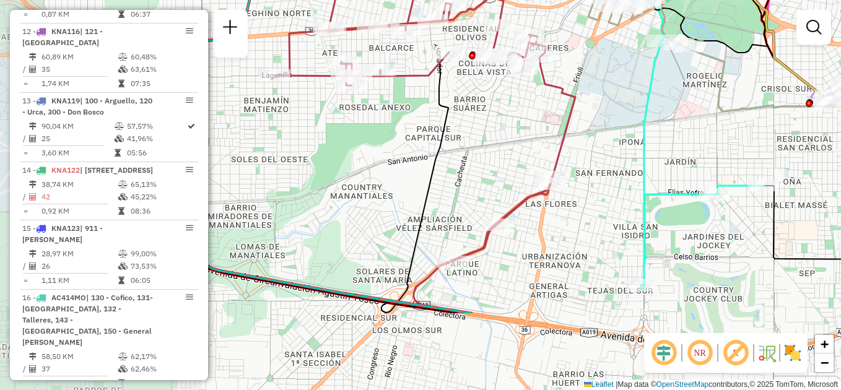
drag, startPoint x: 472, startPoint y: 241, endPoint x: 605, endPoint y: 128, distance: 174.5
click at [613, 126] on div "Janela de atendimento Grade de atendimento Capacidade Transportadoras Veículos …" at bounding box center [420, 195] width 841 height 390
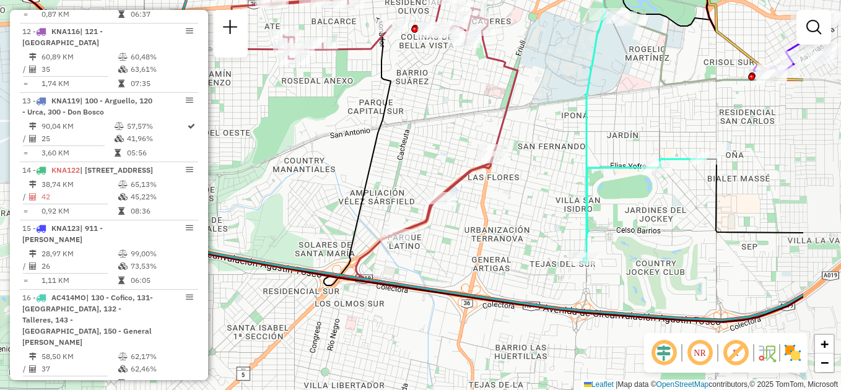
drag, startPoint x: 575, startPoint y: 151, endPoint x: 456, endPoint y: 136, distance: 119.9
click at [456, 136] on div "Janela de atendimento Grade de atendimento Capacidade Transportadoras Veículos …" at bounding box center [420, 195] width 841 height 390
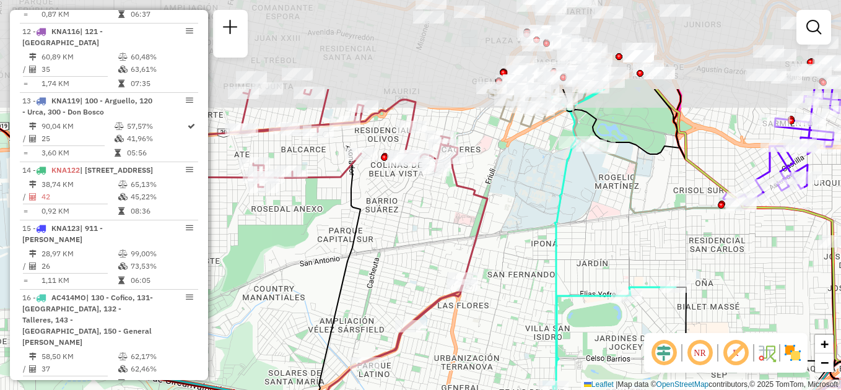
drag, startPoint x: 494, startPoint y: 110, endPoint x: 504, endPoint y: 190, distance: 80.5
click at [448, 243] on div "Janela de atendimento Grade de atendimento Capacidade Transportadoras Veículos …" at bounding box center [420, 195] width 841 height 390
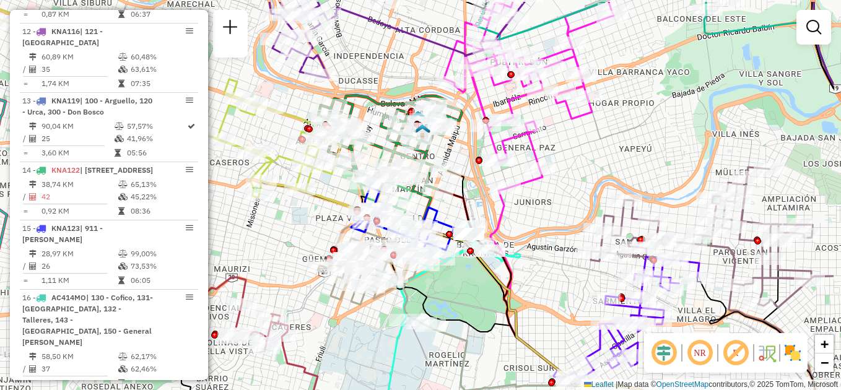
drag, startPoint x: 650, startPoint y: 138, endPoint x: 542, endPoint y: 152, distance: 109.3
click at [542, 152] on icon at bounding box center [529, 95] width 170 height 187
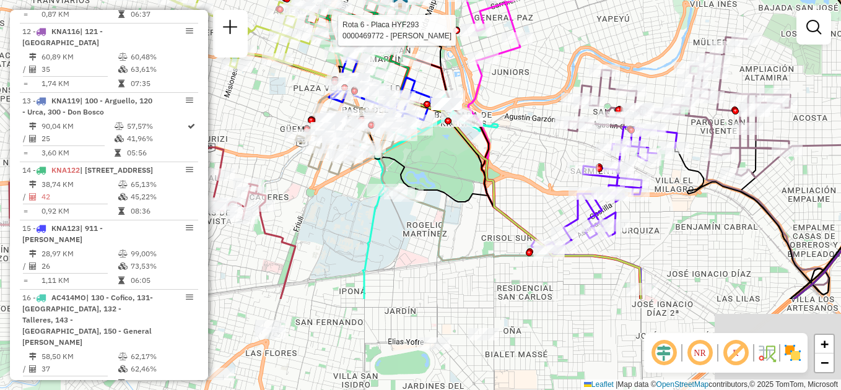
drag, startPoint x: 556, startPoint y: 217, endPoint x: 534, endPoint y: 86, distance: 133.2
click at [534, 86] on div "Rota 6 - Placa HYF293 0000469772 - Suarez [PERSON_NAME] Janela de atendimento G…" at bounding box center [420, 195] width 841 height 390
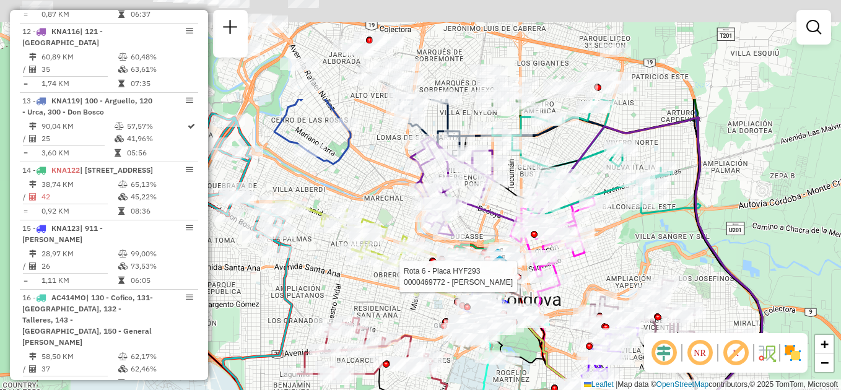
drag, startPoint x: 494, startPoint y: 194, endPoint x: 543, endPoint y: 310, distance: 125.8
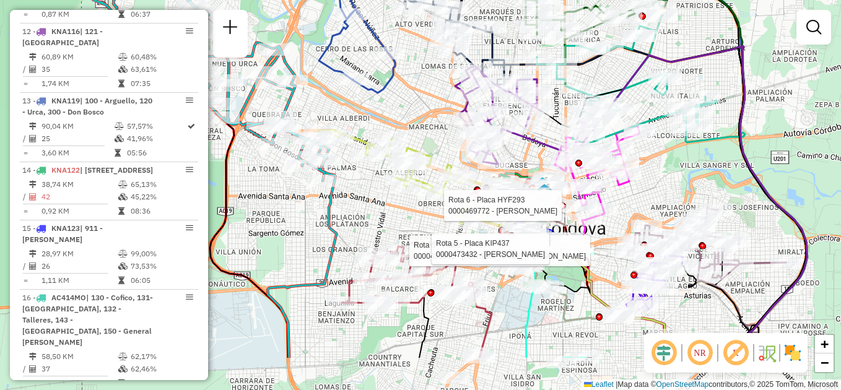
drag, startPoint x: 371, startPoint y: 195, endPoint x: 419, endPoint y: 119, distance: 89.4
click at [419, 119] on div "Rota 6 - Placa HYF293 0000469772 - [PERSON_NAME] Rota 5 - Placa KIP437 00004508…" at bounding box center [420, 195] width 841 height 390
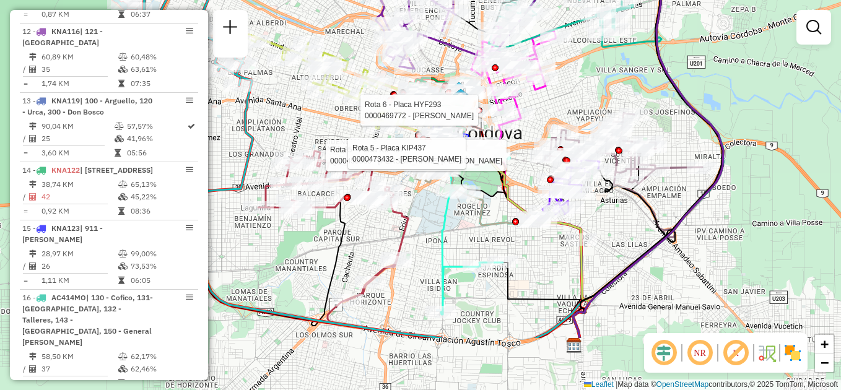
drag, startPoint x: 436, startPoint y: 229, endPoint x: 415, endPoint y: 209, distance: 29.4
click at [415, 209] on div "Rota 6 - Placa HYF293 0000469772 - [PERSON_NAME] Rota 5 - Placa KIP437 00004508…" at bounding box center [420, 195] width 841 height 390
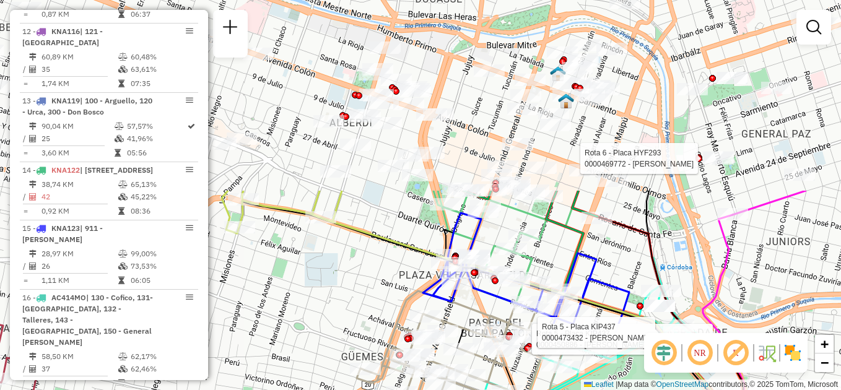
drag, startPoint x: 478, startPoint y: 142, endPoint x: 489, endPoint y: 372, distance: 230.2
click at [489, 372] on icon at bounding box center [465, 369] width 216 height 156
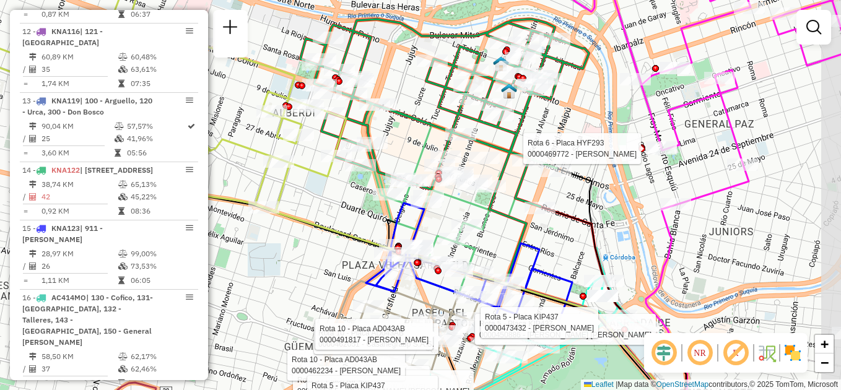
drag, startPoint x: 465, startPoint y: 153, endPoint x: 419, endPoint y: 143, distance: 46.9
click at [419, 143] on icon at bounding box center [462, 199] width 189 height 188
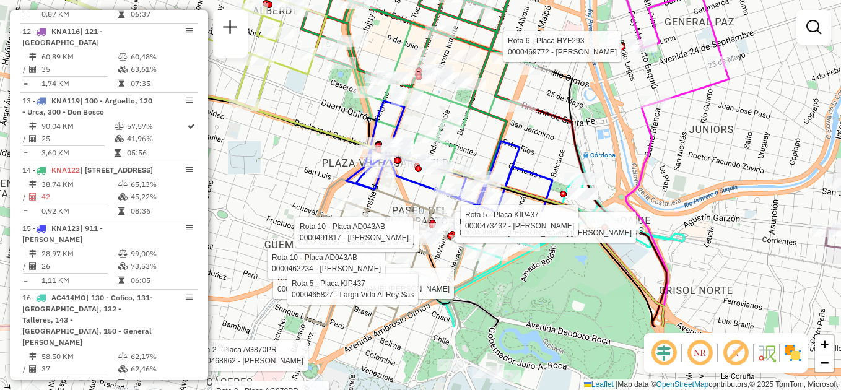
drag, startPoint x: 512, startPoint y: 239, endPoint x: 493, endPoint y: 137, distance: 103.4
click at [493, 137] on icon at bounding box center [567, 207] width 195 height 242
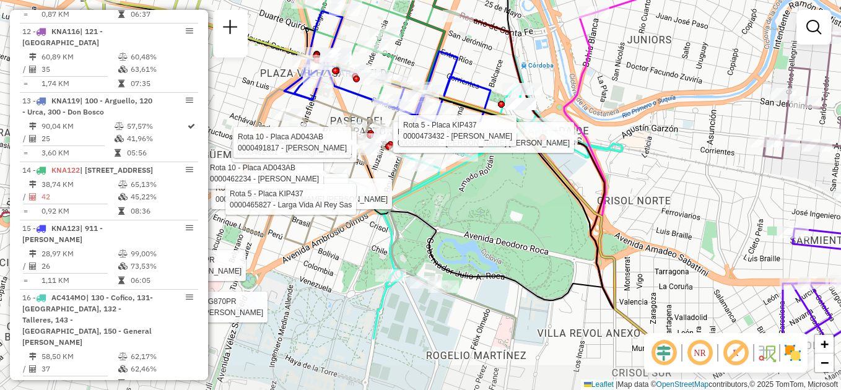
drag, startPoint x: 540, startPoint y: 200, endPoint x: 483, endPoint y: 113, distance: 103.6
click at [483, 113] on icon at bounding box center [413, 151] width 480 height 375
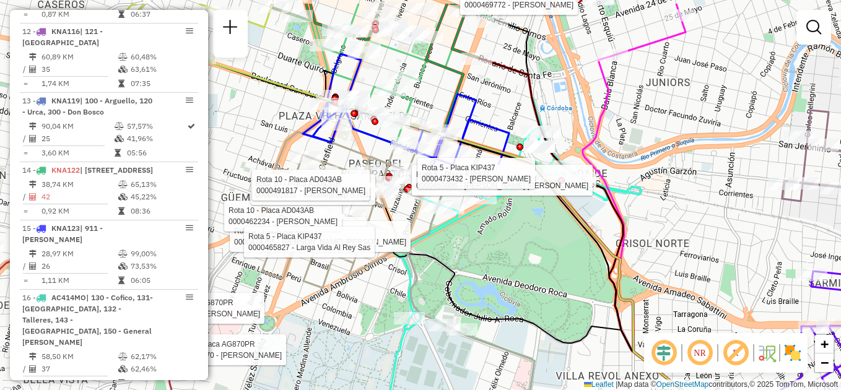
drag, startPoint x: 520, startPoint y: 211, endPoint x: 539, endPoint y: 254, distance: 46.6
click at [539, 254] on div "Rota 6 - Placa HYF293 0000469772 - [PERSON_NAME] Rota 5 - Placa KIP437 00004508…" at bounding box center [420, 195] width 841 height 390
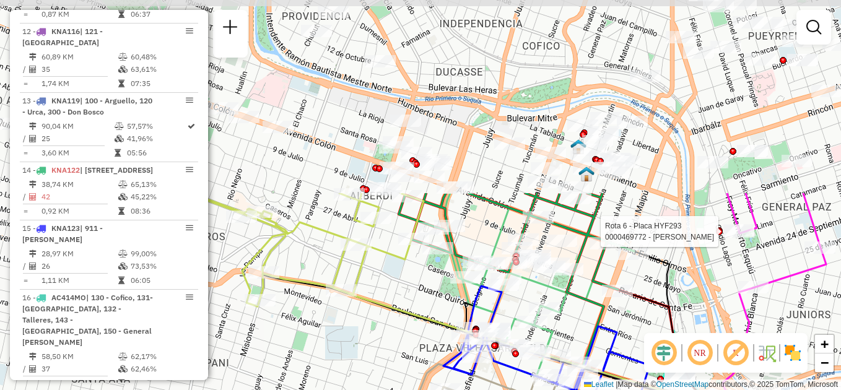
drag, startPoint x: 509, startPoint y: 92, endPoint x: 651, endPoint y: 323, distance: 270.9
click at [651, 323] on div "Rota 6 - Placa HYF293 0000469772 - [PERSON_NAME] Rota 5 - Placa KIP437 00004508…" at bounding box center [420, 195] width 841 height 390
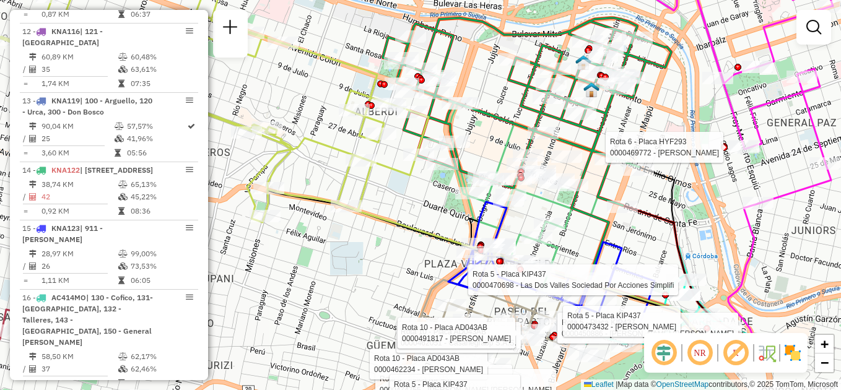
drag, startPoint x: 415, startPoint y: 285, endPoint x: 418, endPoint y: 199, distance: 86.2
click at [418, 199] on div "Rota 6 - Placa HYF293 0000469772 - [PERSON_NAME] Rota 5 - Placa KIP437 00004508…" at bounding box center [420, 195] width 841 height 390
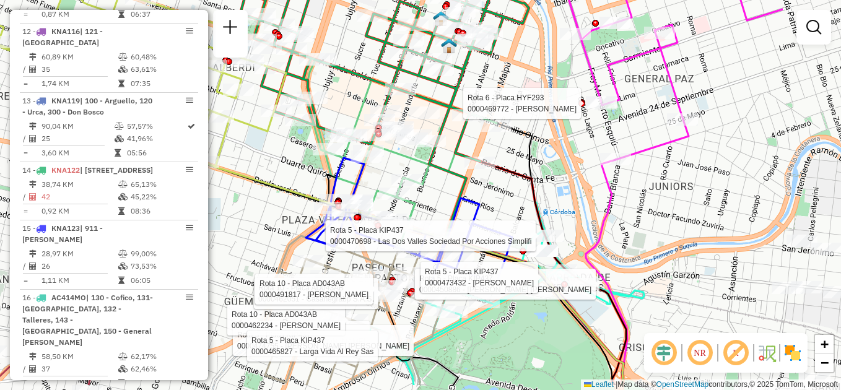
drag, startPoint x: 579, startPoint y: 233, endPoint x: 435, endPoint y: 189, distance: 150.3
click at [435, 189] on div "Rota 6 - Placa HYF293 0000469772 - [PERSON_NAME] Rota 5 - Placa KIP437 00004508…" at bounding box center [420, 195] width 841 height 390
